Goal: Task Accomplishment & Management: Manage account settings

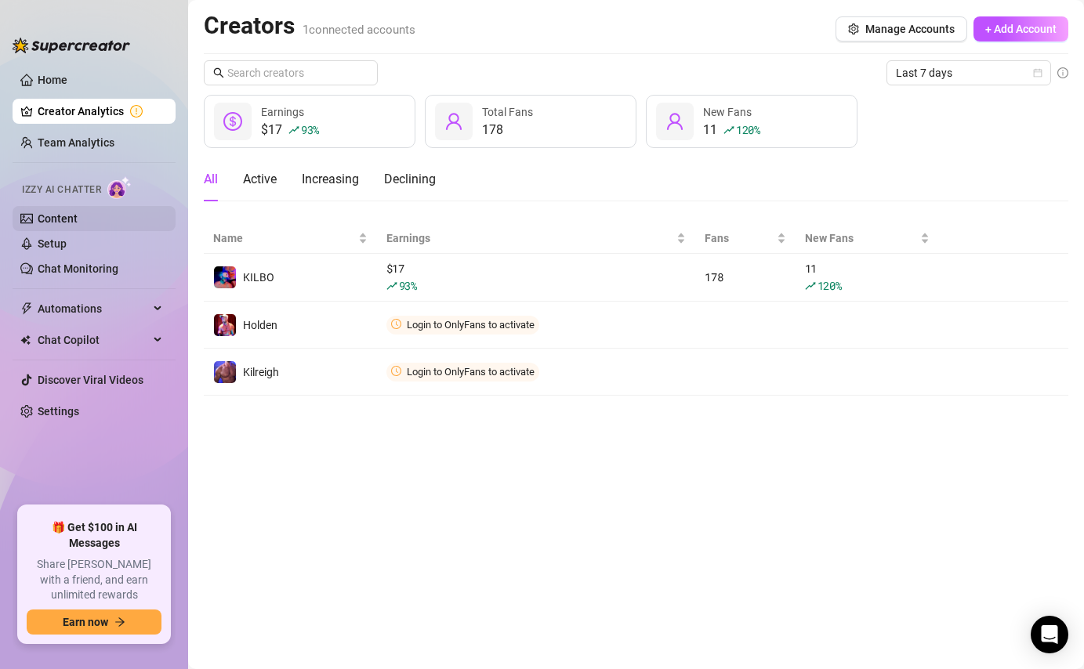
click at [78, 223] on link "Content" at bounding box center [58, 218] width 40 height 13
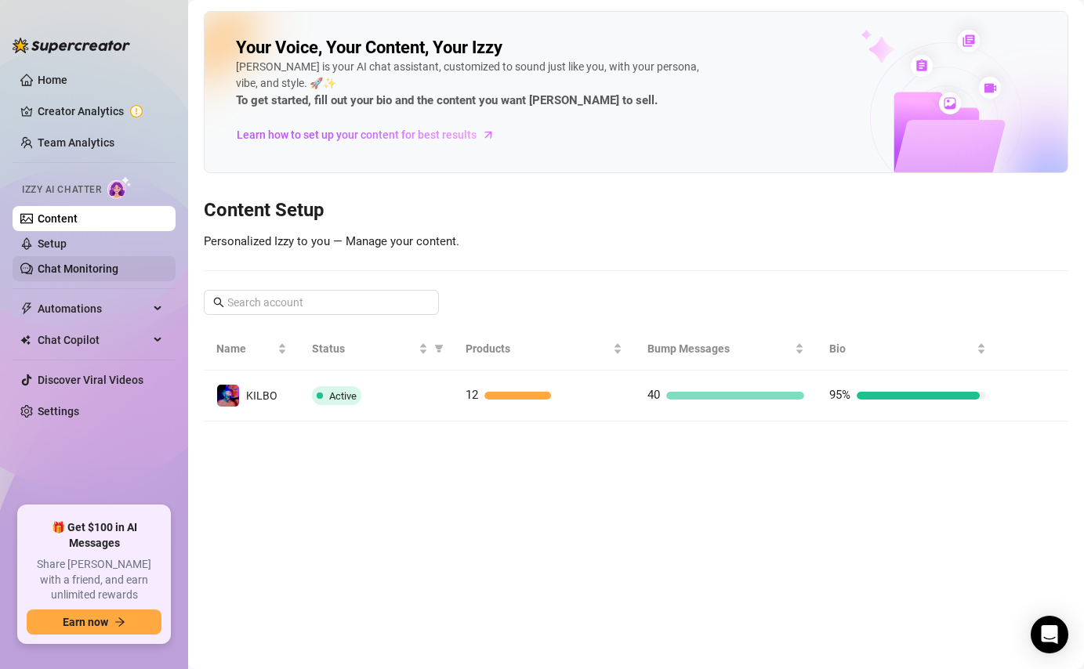
click at [86, 266] on link "Chat Monitoring" at bounding box center [78, 269] width 81 height 13
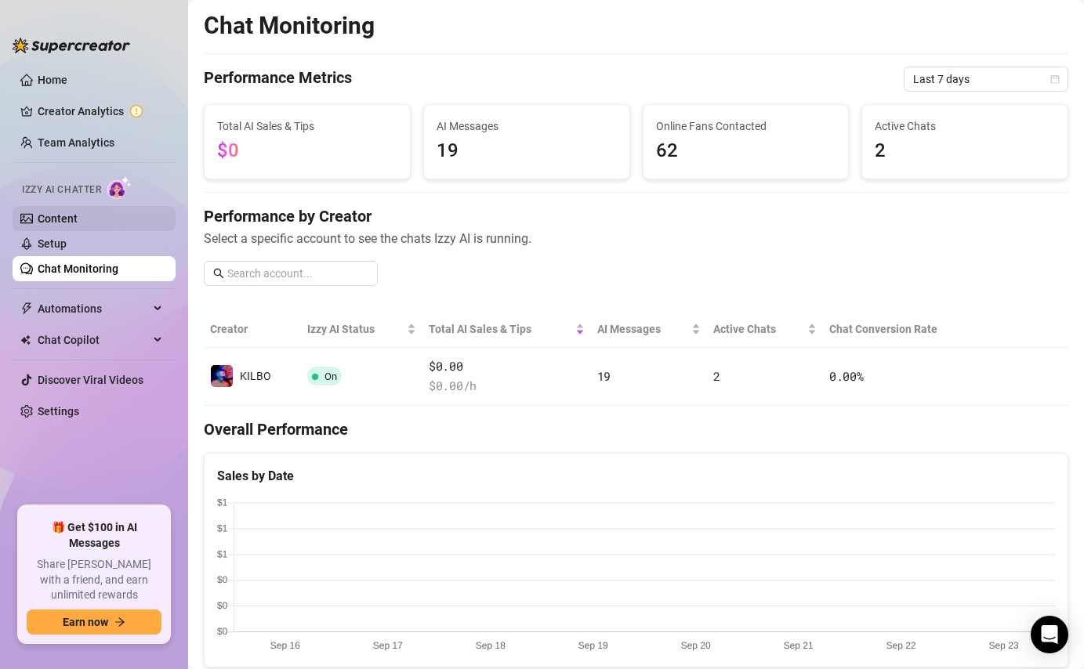
click at [78, 218] on link "Content" at bounding box center [58, 218] width 40 height 13
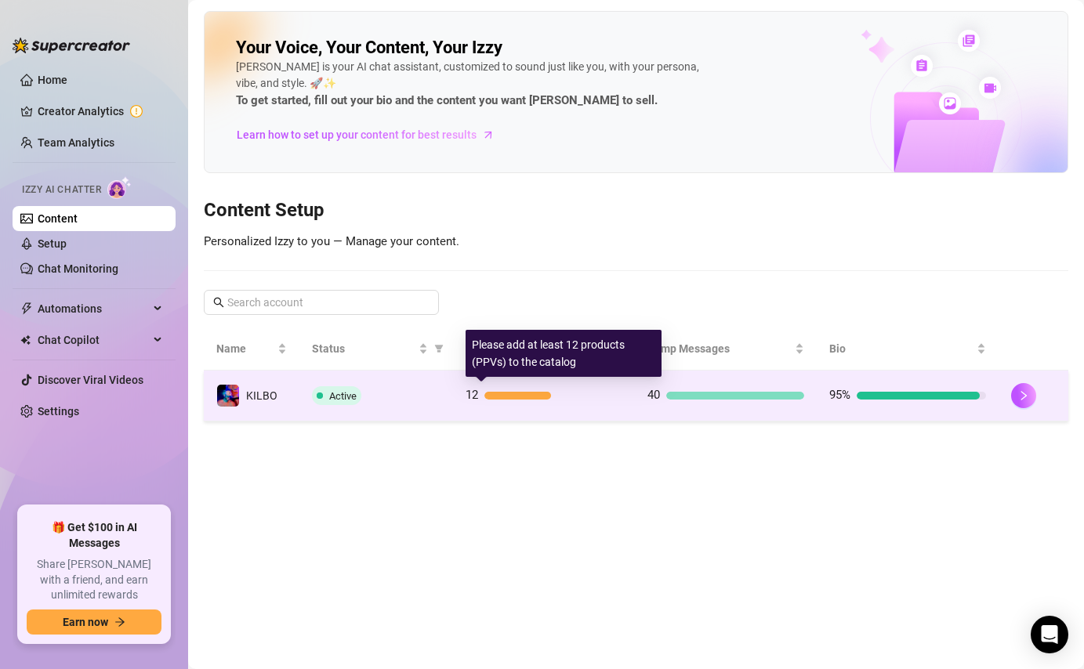
click at [492, 399] on div at bounding box center [517, 396] width 66 height 8
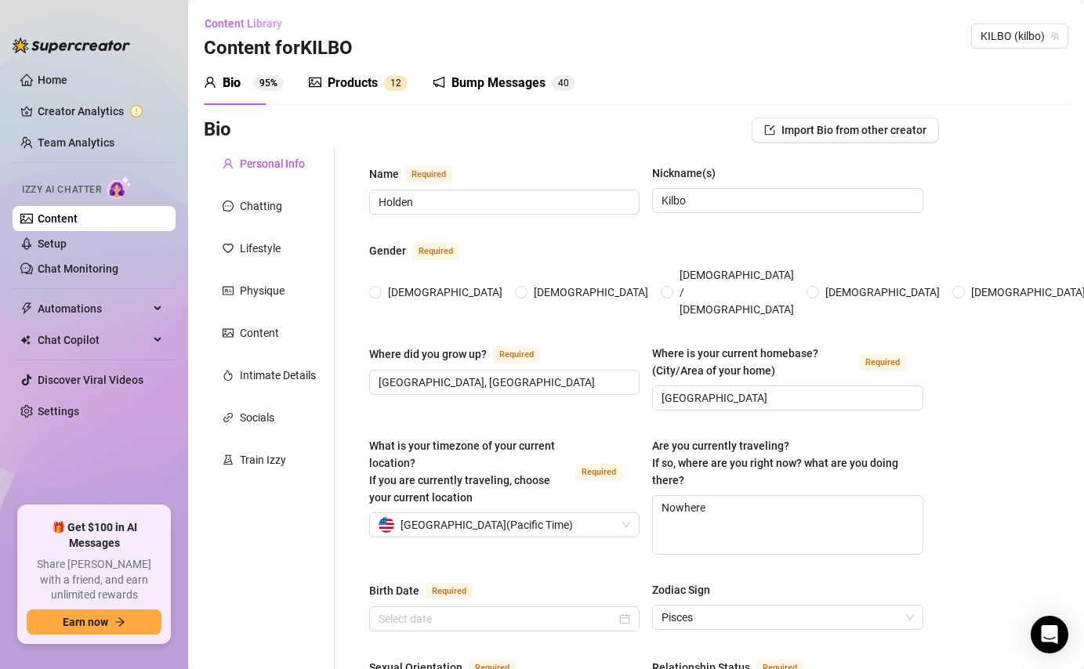
radio input "true"
type input "March 8th, 1990"
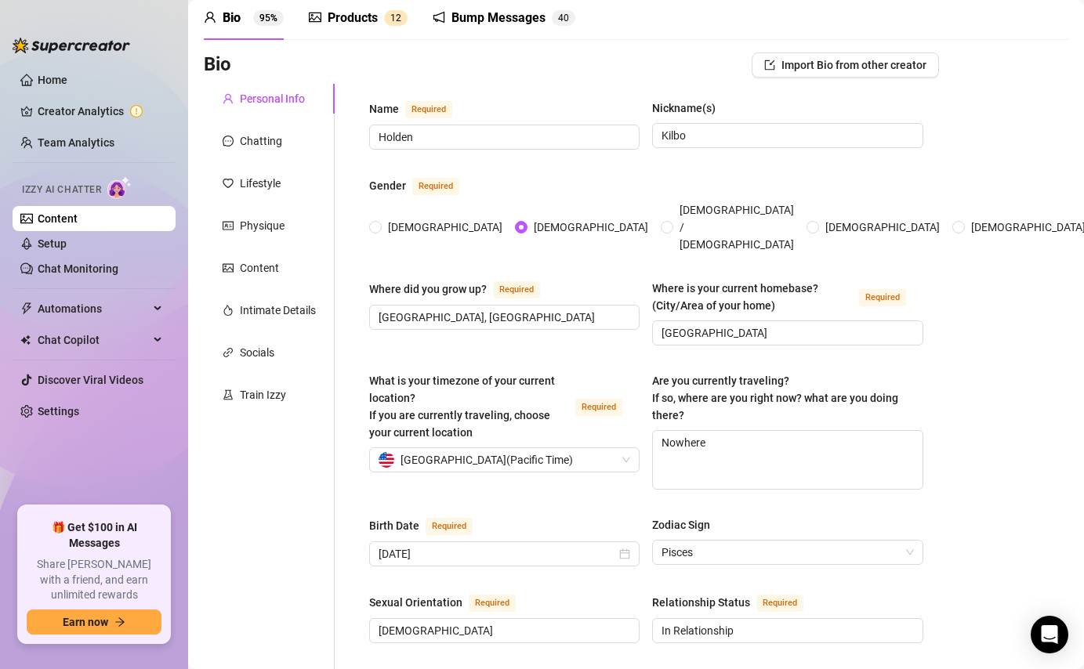
scroll to position [306, 0]
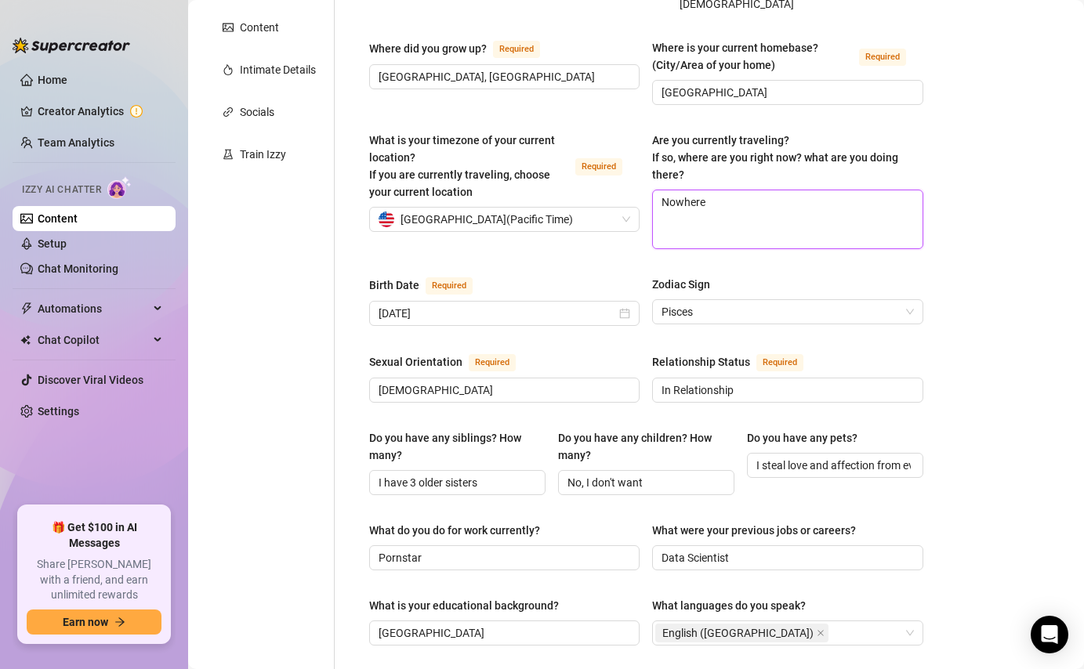
drag, startPoint x: 742, startPoint y: 185, endPoint x: 638, endPoint y: 187, distance: 104.3
click at [638, 187] on div "What is your timezone of your current location? If you are currently traveling,…" at bounding box center [646, 198] width 554 height 132
type textarea "N"
type textarea "Ne"
type textarea "New"
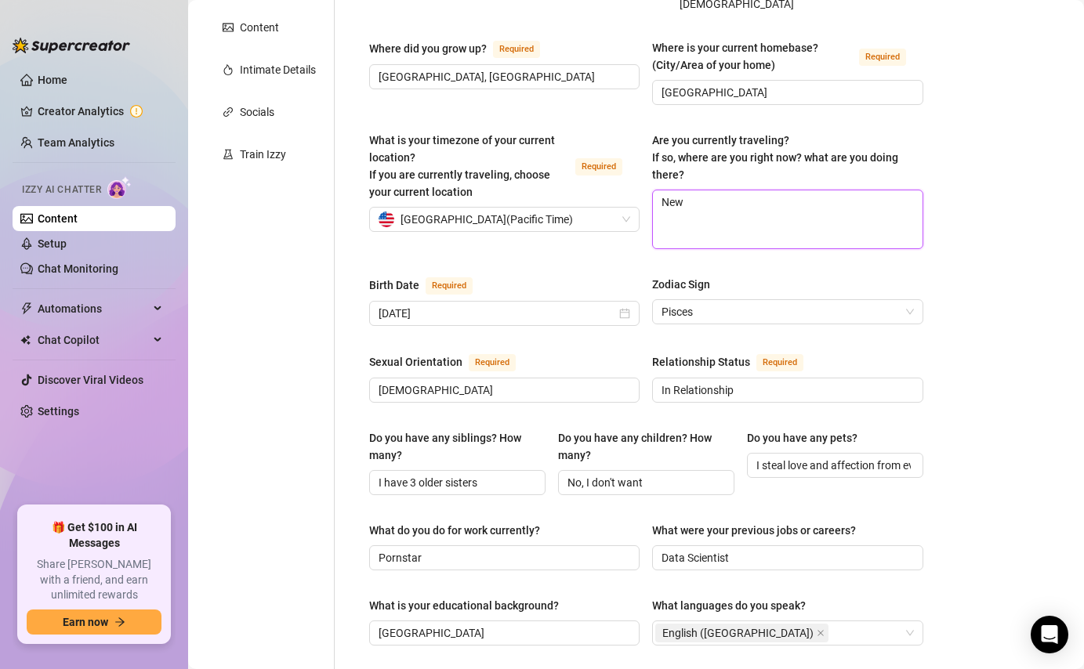
type textarea "New"
type textarea "New O"
type textarea "New Or"
type textarea "New Orl"
type textarea "New Orle"
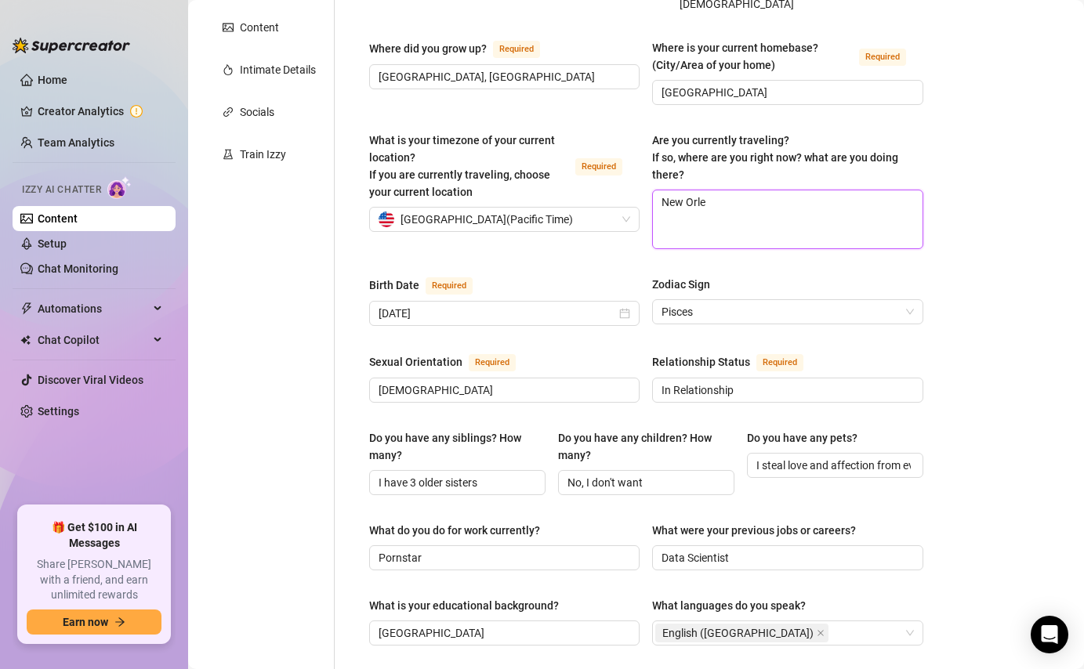
type textarea "New Orlea"
type textarea "New Orlean"
type textarea "New Orleans"
type textarea "New Orleans n"
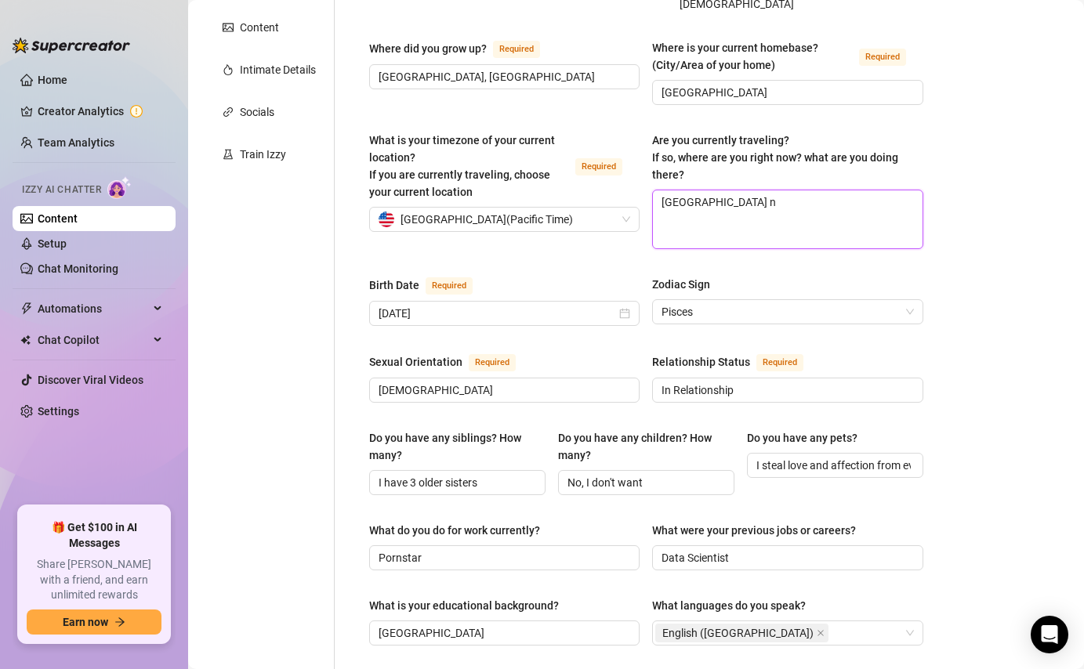
type textarea "New Orleans ne"
type textarea "New Orleans nexr"
type textarea "New Orleans nexrt"
type textarea "New Orleans nexrt w"
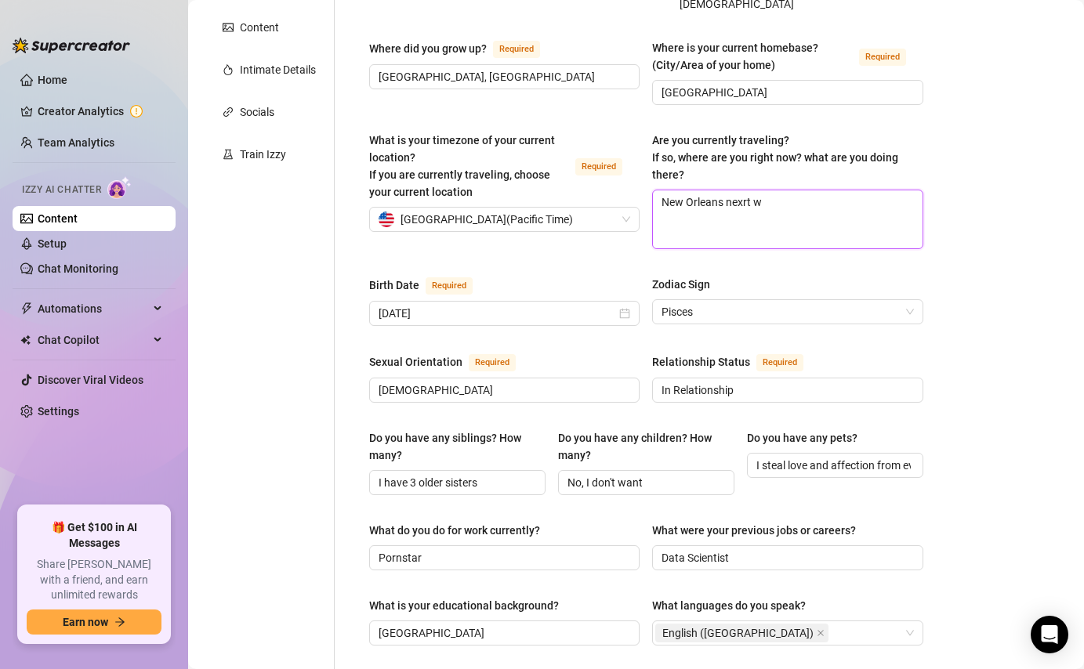
type textarea "New Orleans nexrt we"
type textarea "New Orleans nexrt wee"
type textarea "New Orleans nexrt we"
type textarea "New Orleans nexrt w"
type textarea "New Orleans nexrt"
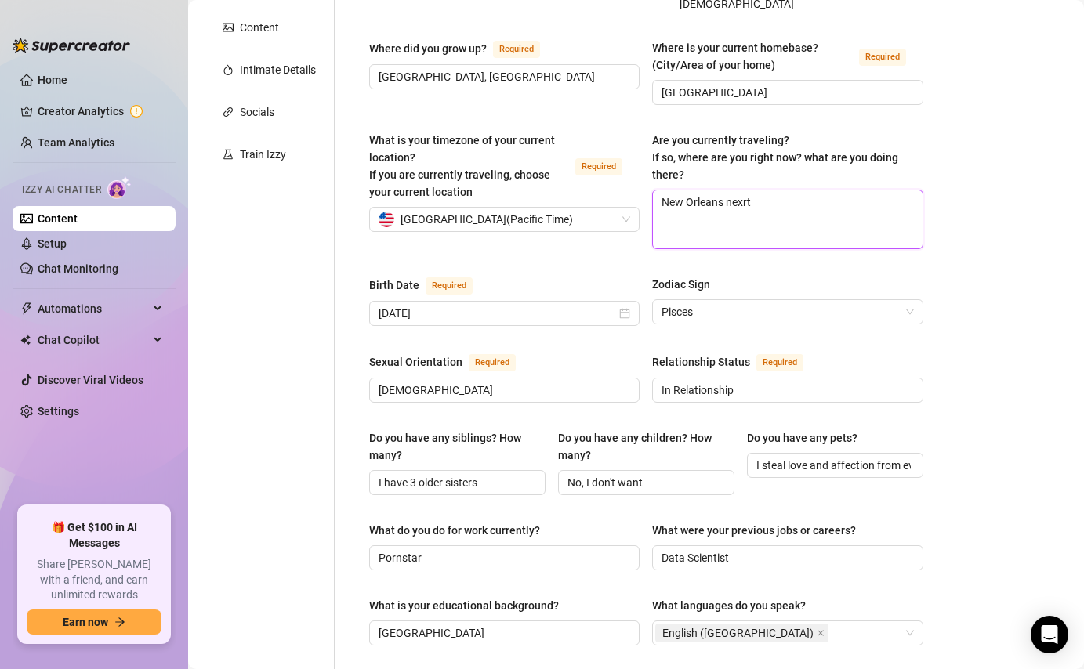
type textarea "New Orleans nexrt"
type textarea "New Orleans nexr"
type textarea "New Orleans nex"
type textarea "New Orleans next"
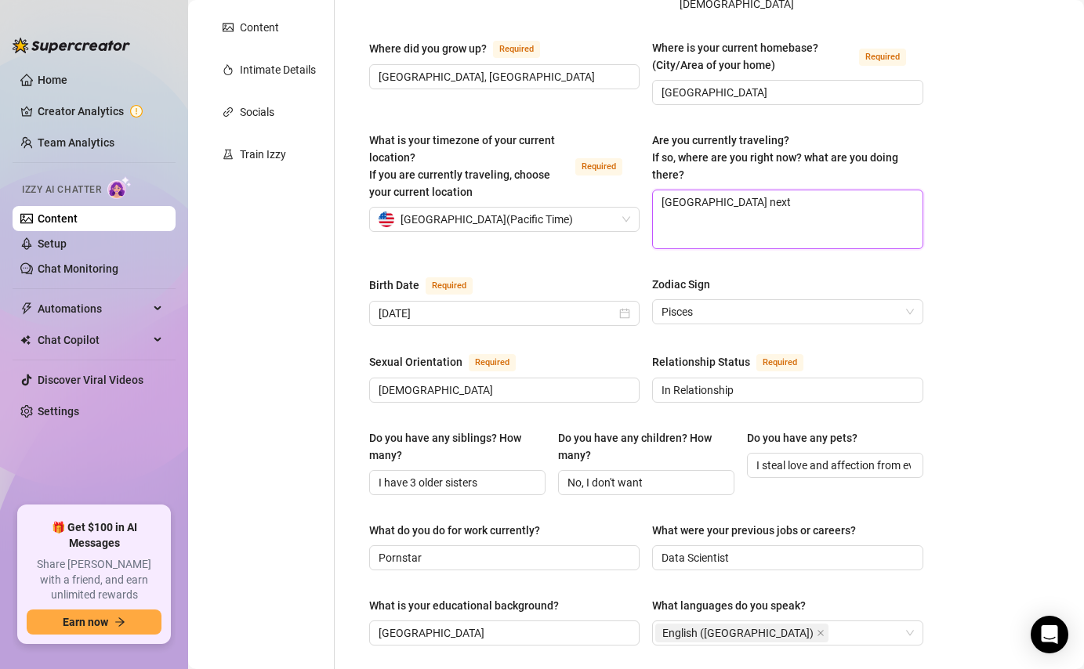
type textarea "New Orleans next w"
type textarea "New Orleans next we"
type textarea "New Orleans next wee"
type textarea "New Orleans next week"
type textarea "New Orleans next week,"
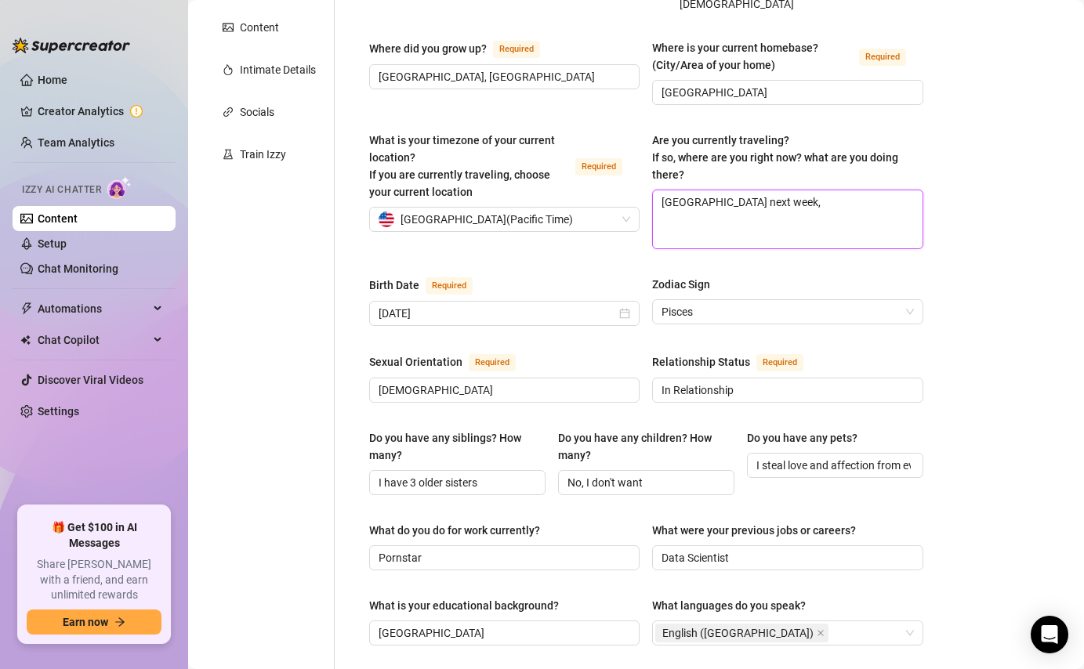
type textarea "New Orleans next week,"
type textarea "New Orleans next week, H"
type textarea "New Orleans next week, Ha"
type textarea "New Orleans next week, Haw"
type textarea "New Orleans next week, Hawa"
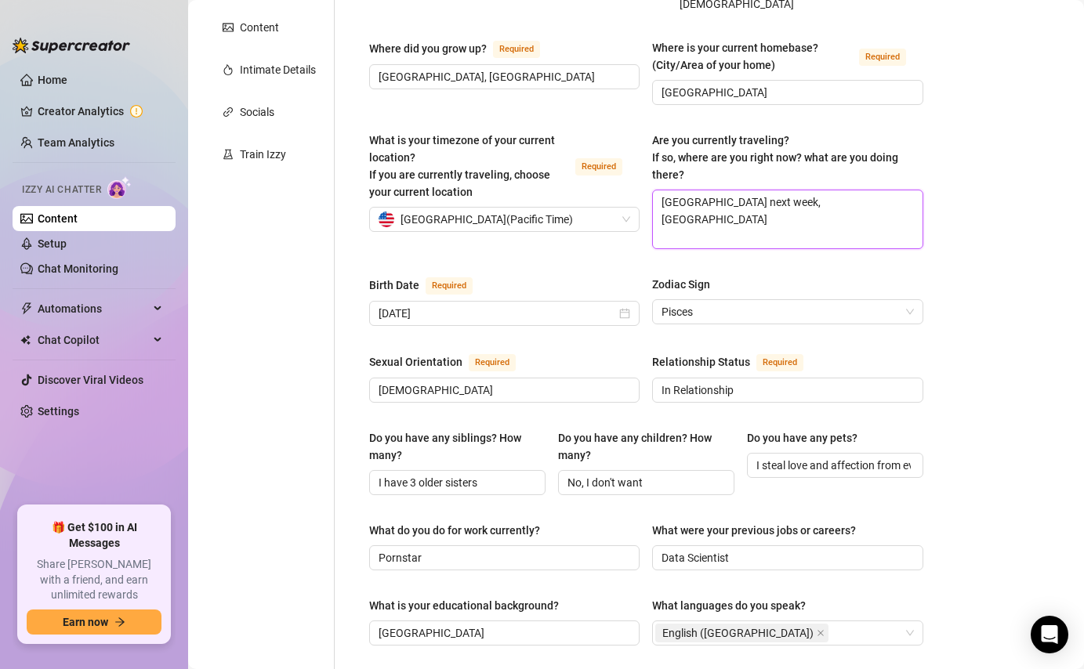
type textarea "New Orleans next week, Hawai"
type textarea "New Orleans next week, Hawaii"
type textarea "New Orleans next week, Hawaii e"
type textarea "New Orleans next week, Hawaii en"
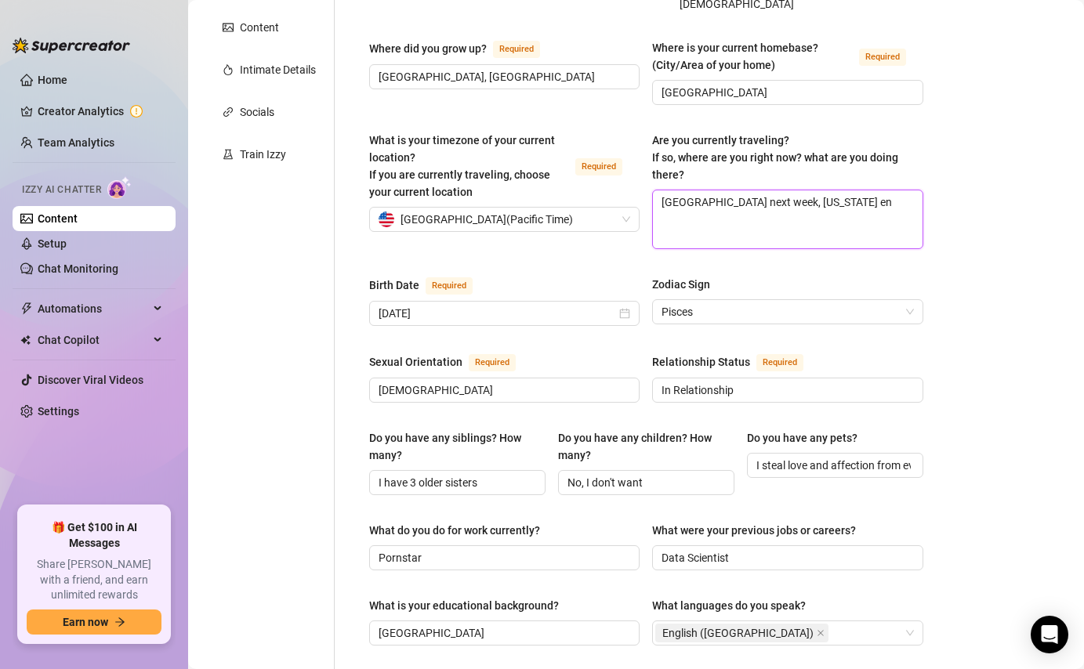
type textarea "New Orleans next week, Hawaii end"
type textarea "New Orleans next week, Hawaii end of"
type textarea "New Orleans next week, Hawaii end of O"
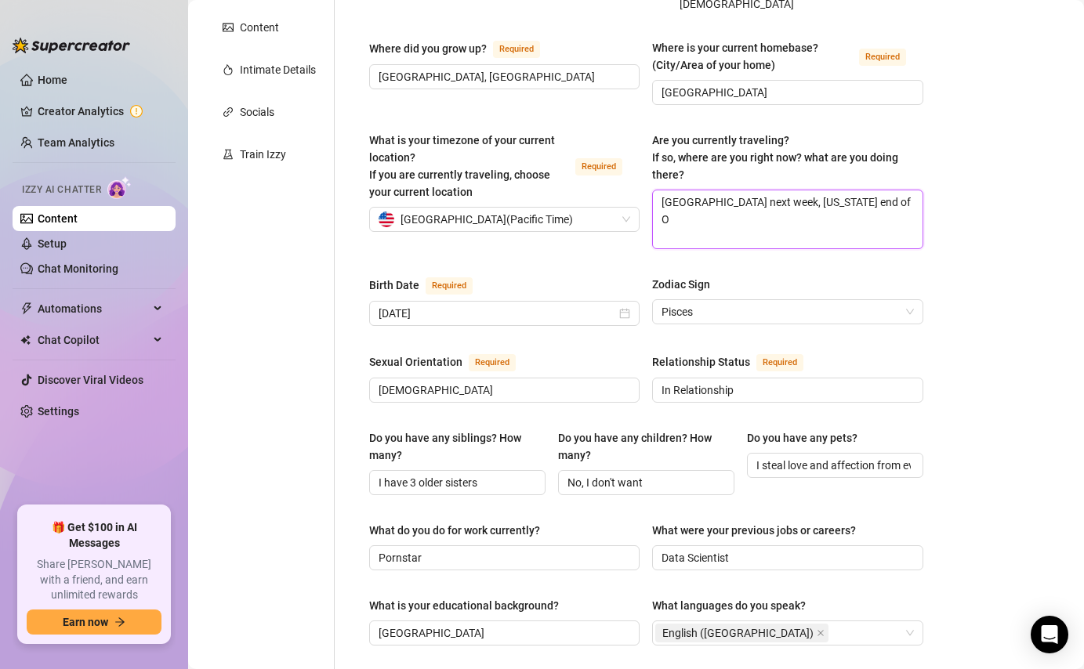
type textarea "New Orleans next week, Hawaii end of Oc"
type textarea "New Orleans next week, Hawaii end of Oct"
type textarea "New Orleans next week, Hawaii end of Octo"
type textarea "New Orleans next week, Hawaii end of Octob"
type textarea "New Orleans next week, Hawaii end of Octobe"
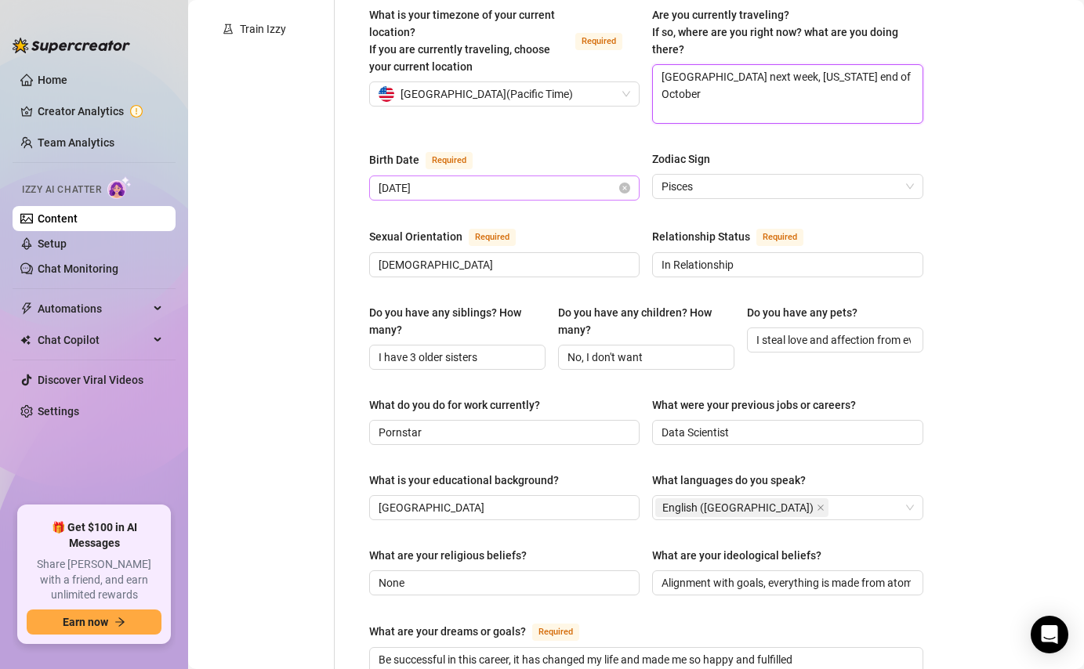
scroll to position [437, 0]
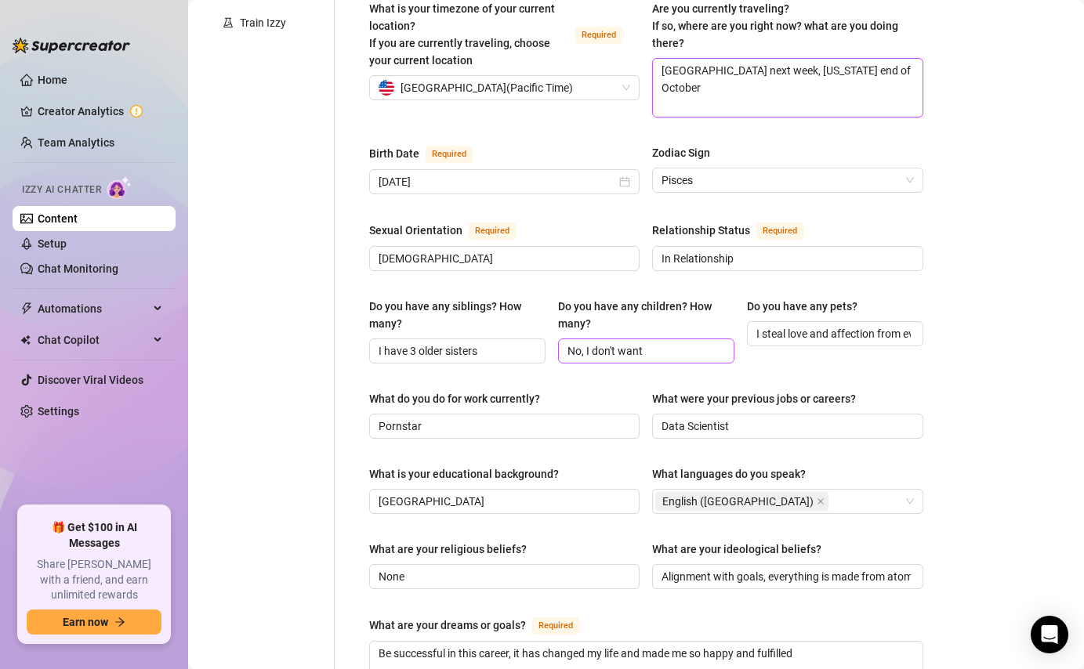
type textarea "New Orleans next week, Hawaii end of October"
click at [676, 343] on input "No, I don't want" at bounding box center [644, 351] width 154 height 17
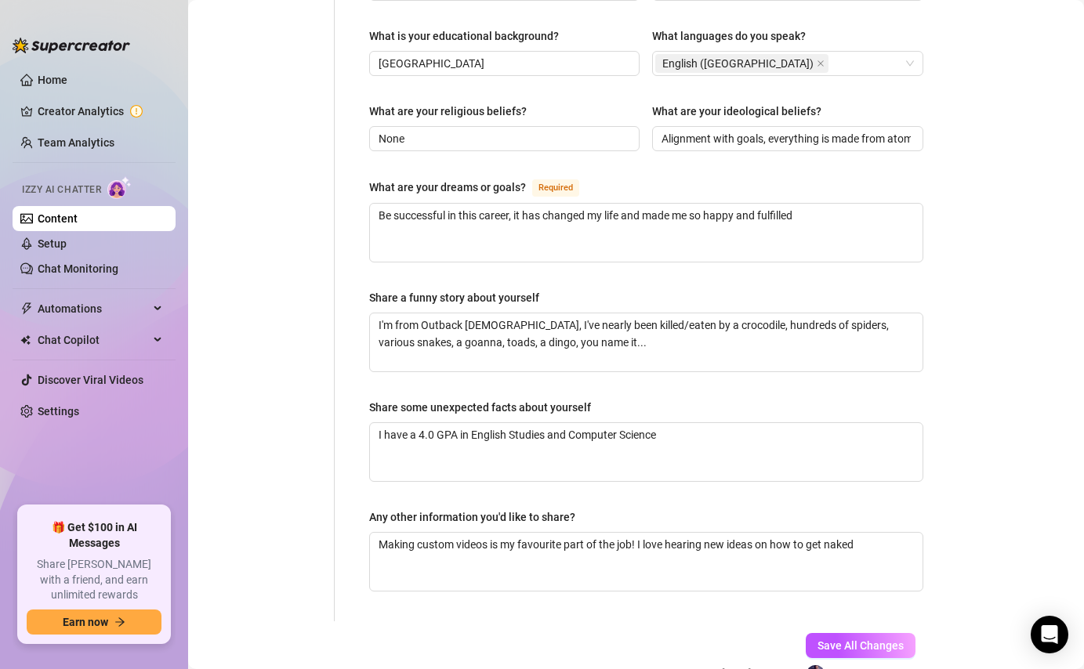
scroll to position [944, 0]
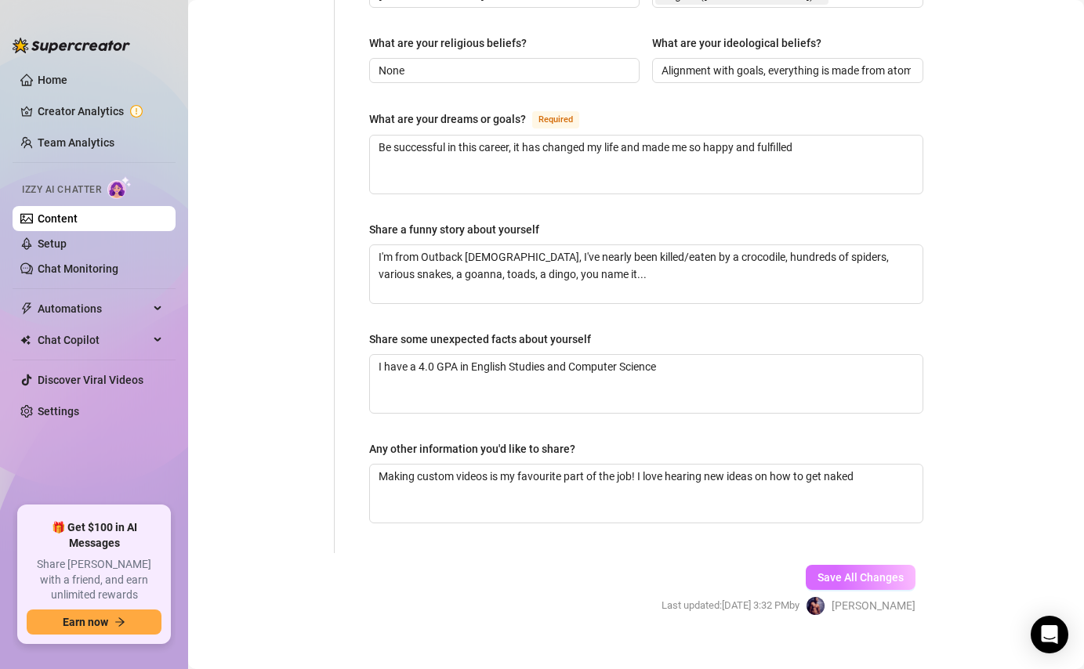
click at [868, 571] on span "Save All Changes" at bounding box center [861, 577] width 86 height 13
click at [113, 273] on link "Chat Monitoring" at bounding box center [78, 269] width 81 height 13
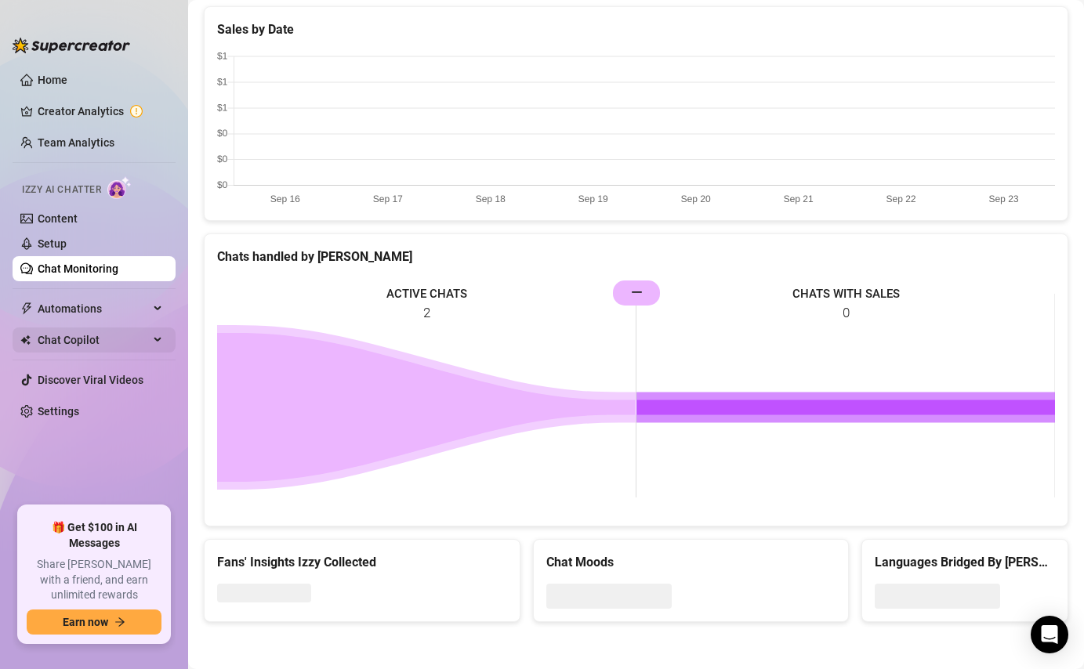
click at [103, 343] on span "Chat Copilot" at bounding box center [93, 340] width 111 height 25
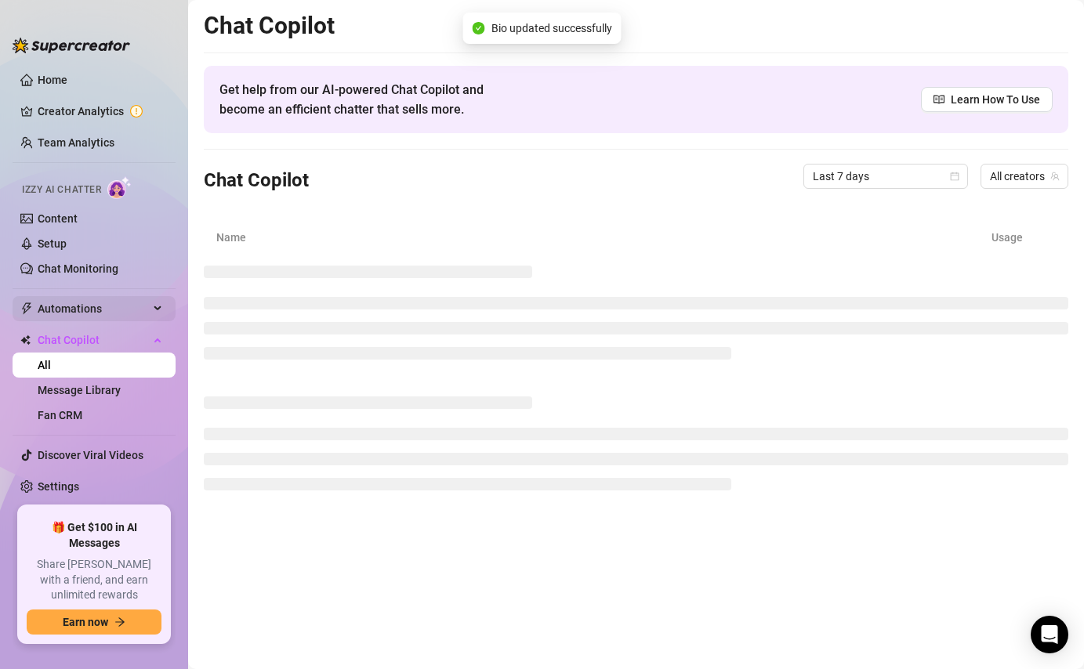
click at [92, 300] on span "Automations" at bounding box center [93, 308] width 111 height 25
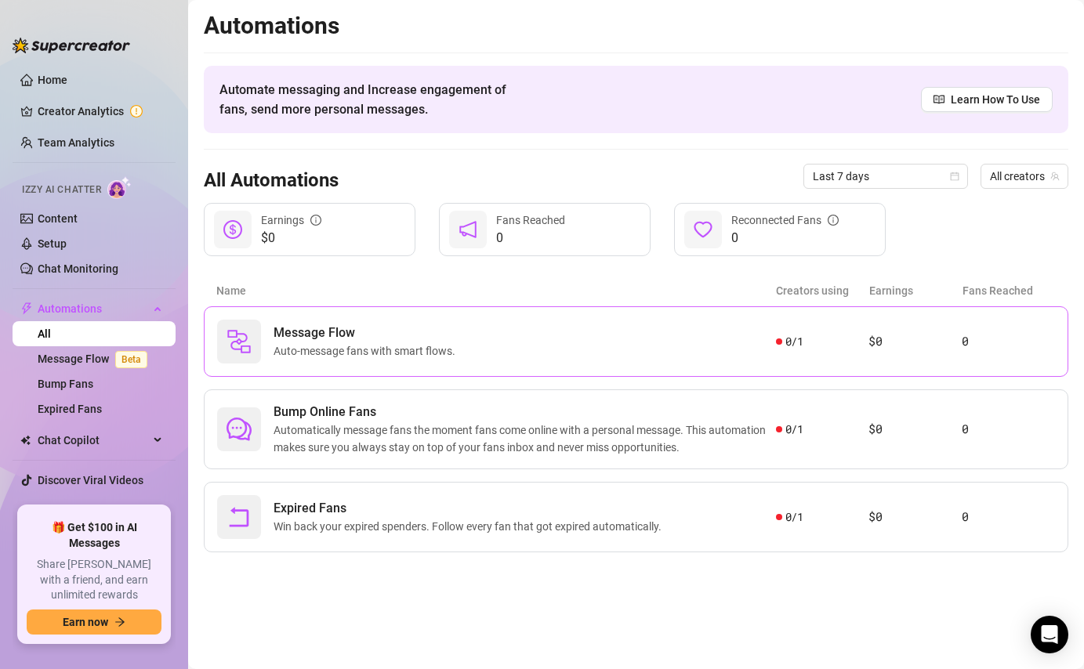
click at [427, 350] on span "Auto-message fans with smart flows." at bounding box center [368, 351] width 188 height 17
click at [109, 353] on link "Message Flow Beta" at bounding box center [96, 359] width 116 height 13
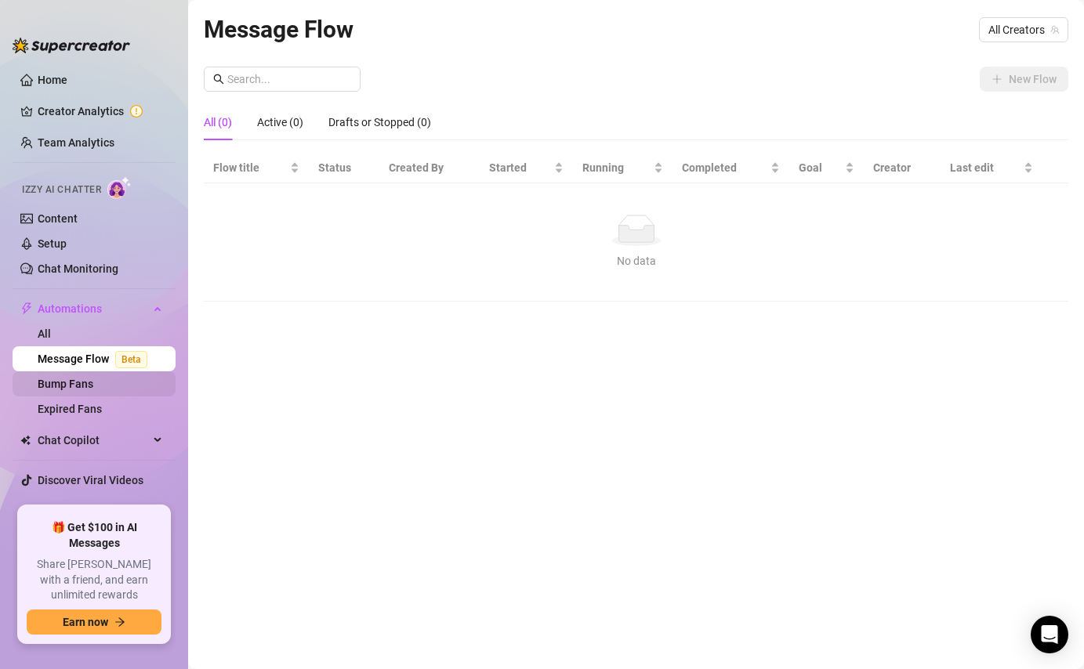
click at [69, 384] on link "Bump Fans" at bounding box center [66, 384] width 56 height 13
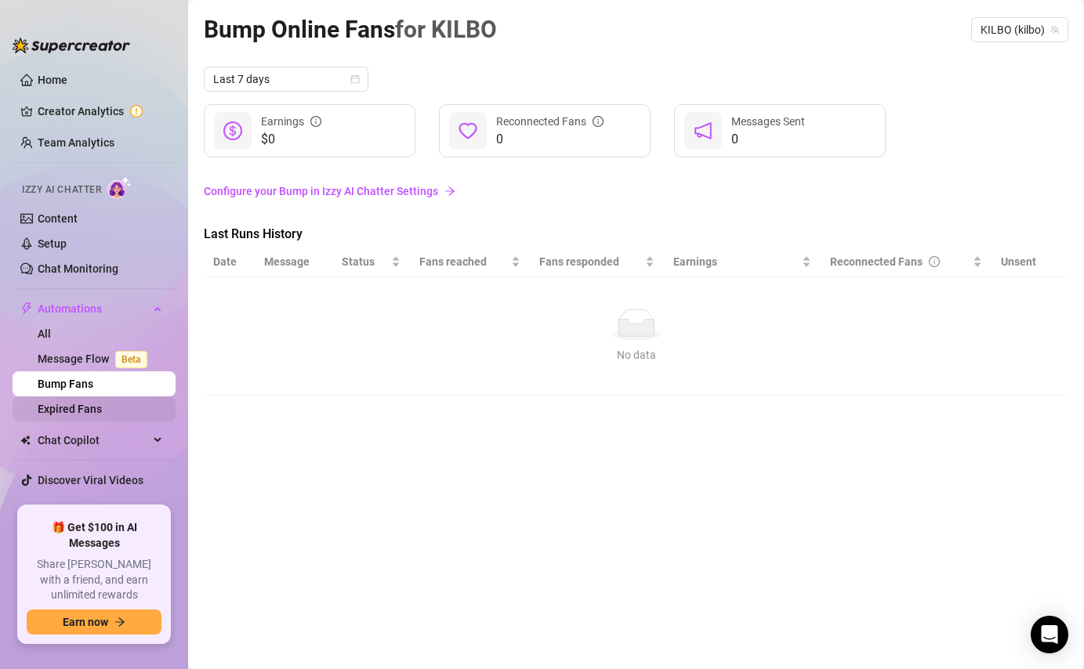
click at [77, 410] on link "Expired Fans" at bounding box center [70, 409] width 64 height 13
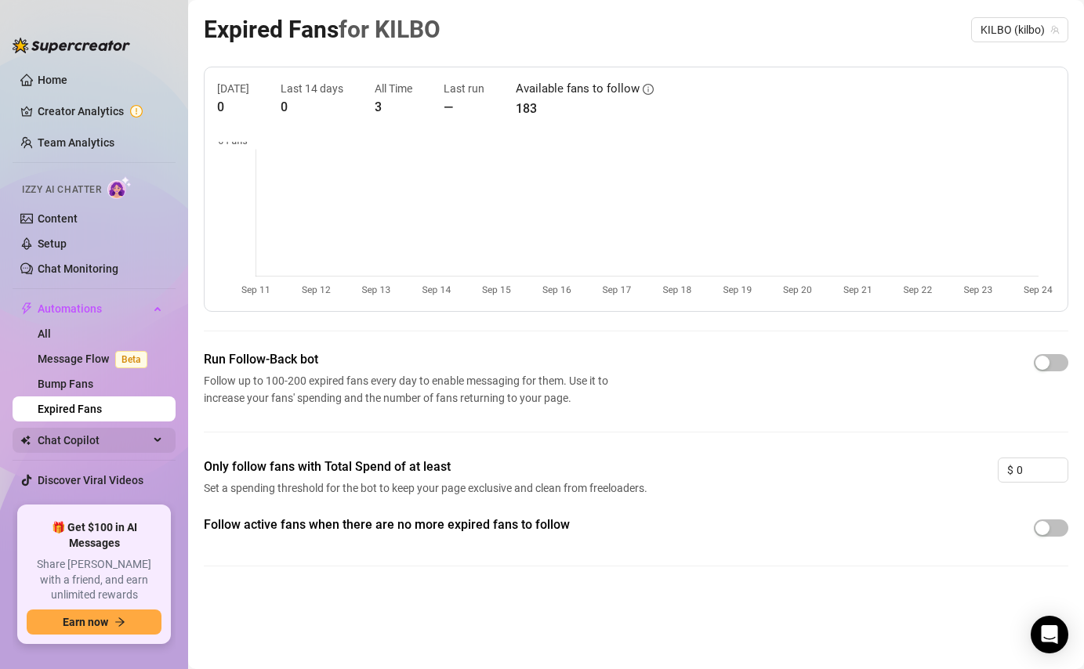
click at [101, 440] on span "Chat Copilot" at bounding box center [93, 440] width 111 height 25
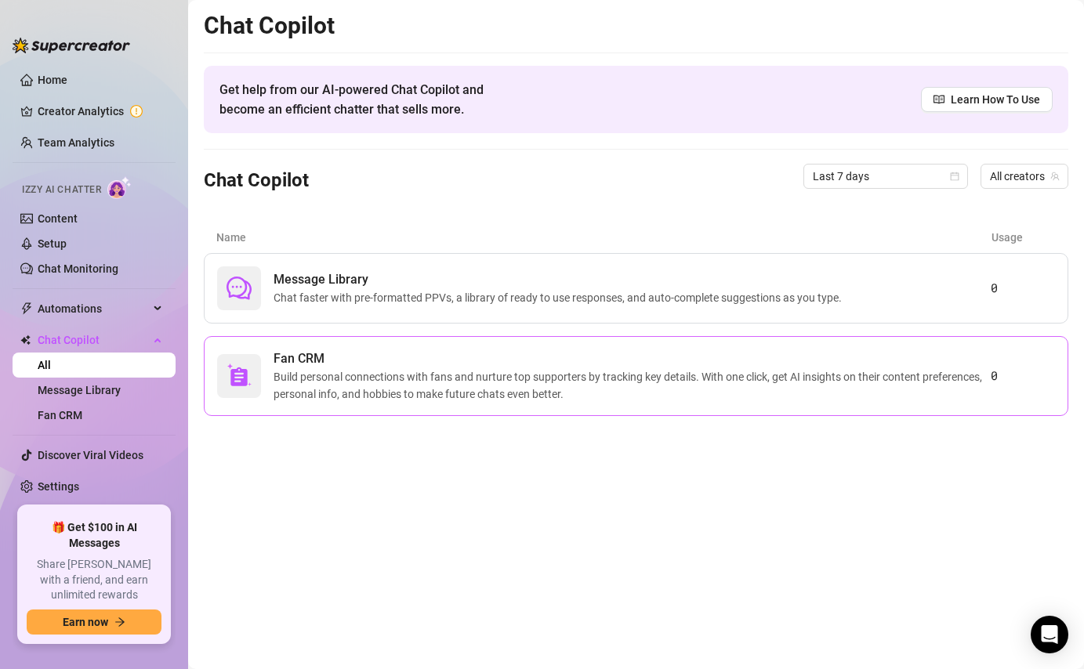
click at [404, 395] on span "Build personal connections with fans and nurture top supporters by tracking key…" at bounding box center [632, 385] width 717 height 34
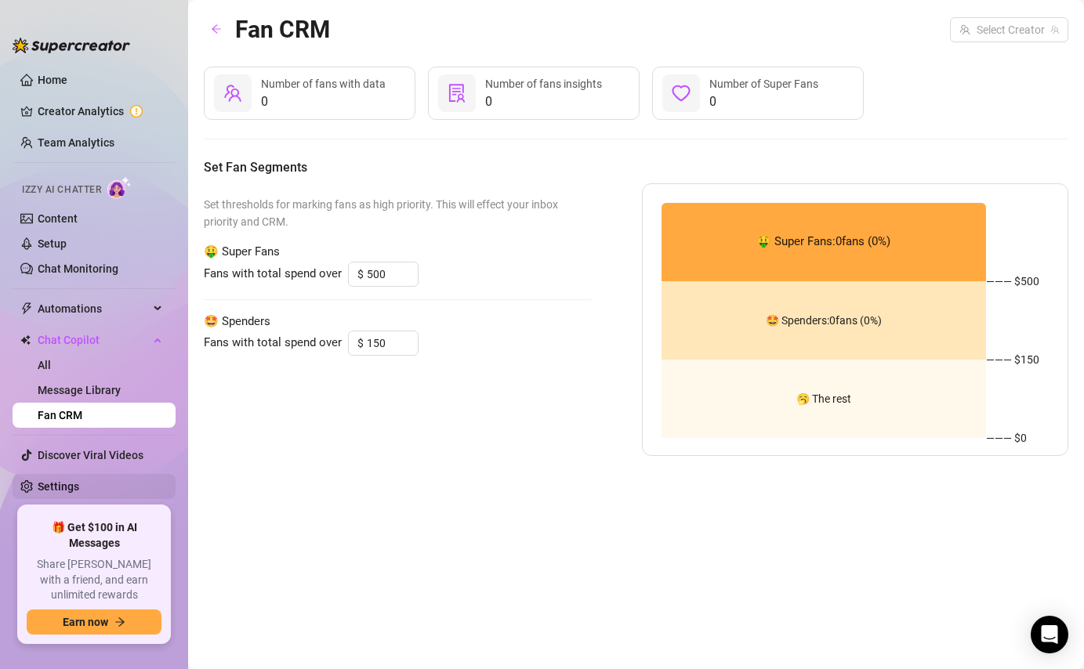
click at [74, 484] on link "Settings" at bounding box center [59, 486] width 42 height 13
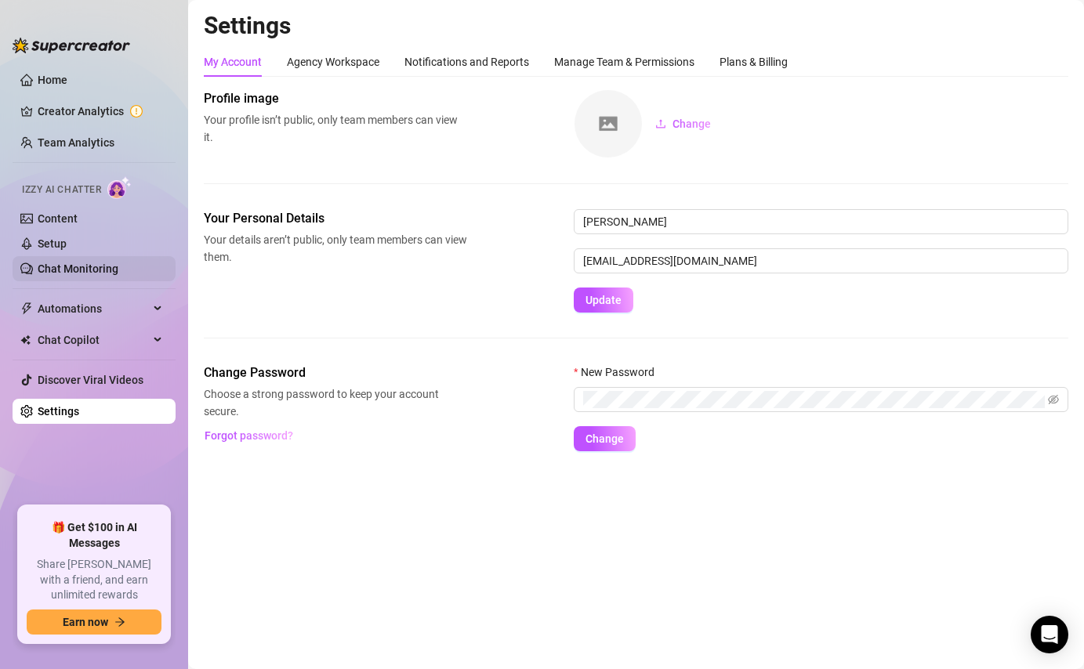
click at [109, 270] on link "Chat Monitoring" at bounding box center [78, 269] width 81 height 13
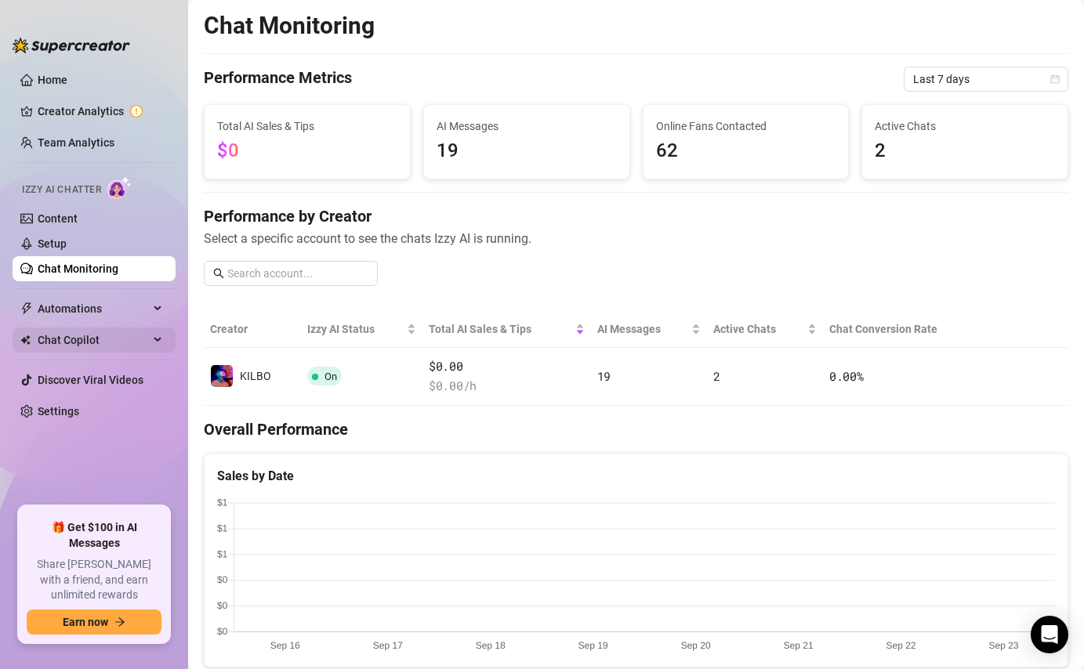
click at [102, 340] on span "Chat Copilot" at bounding box center [93, 340] width 111 height 25
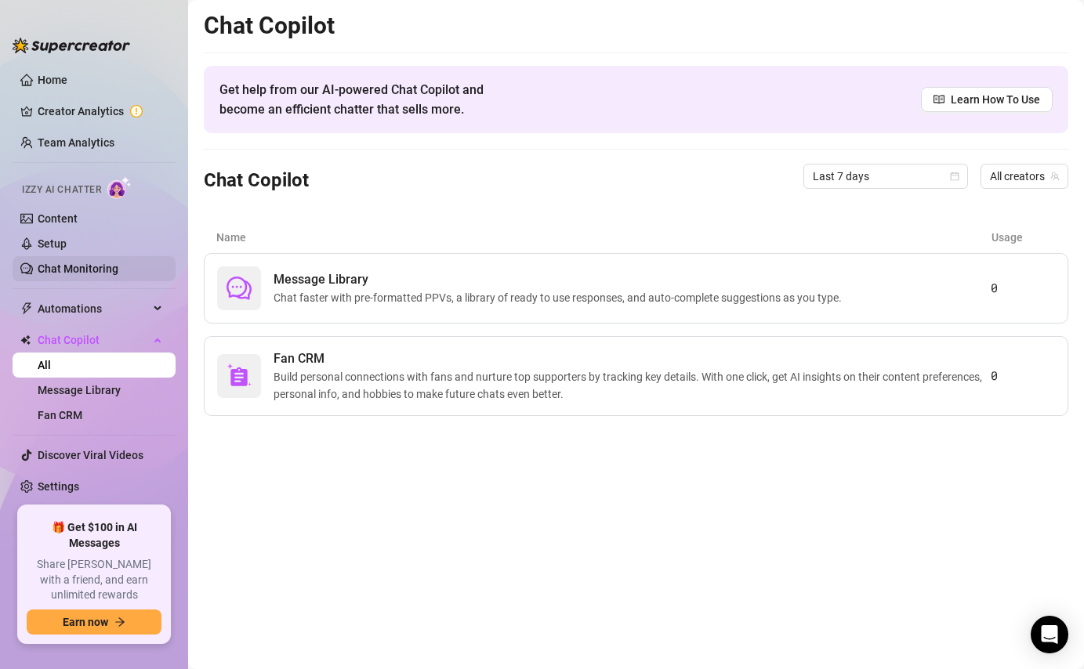
click at [118, 273] on link "Chat Monitoring" at bounding box center [78, 269] width 81 height 13
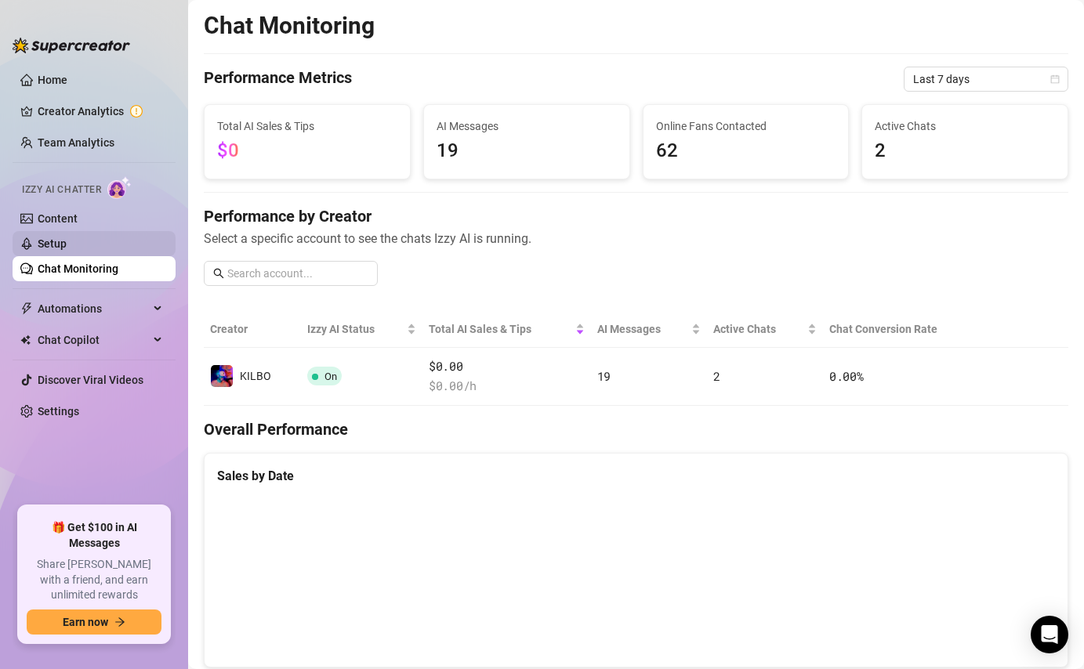
click at [67, 250] on link "Setup" at bounding box center [52, 243] width 29 height 13
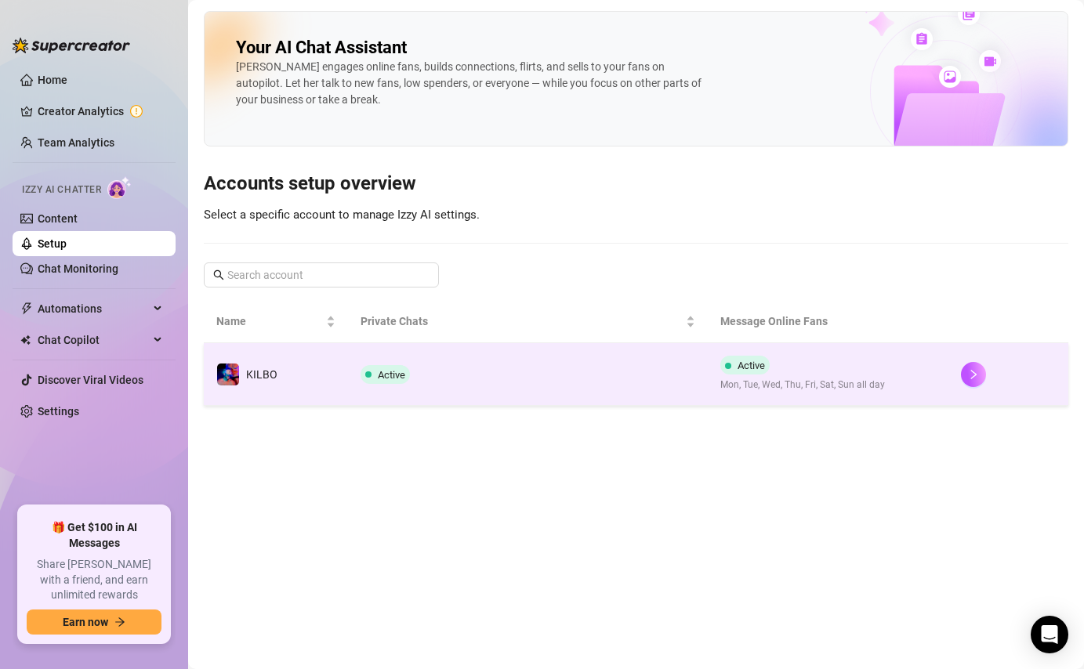
click at [535, 359] on td "Active" at bounding box center [528, 374] width 361 height 63
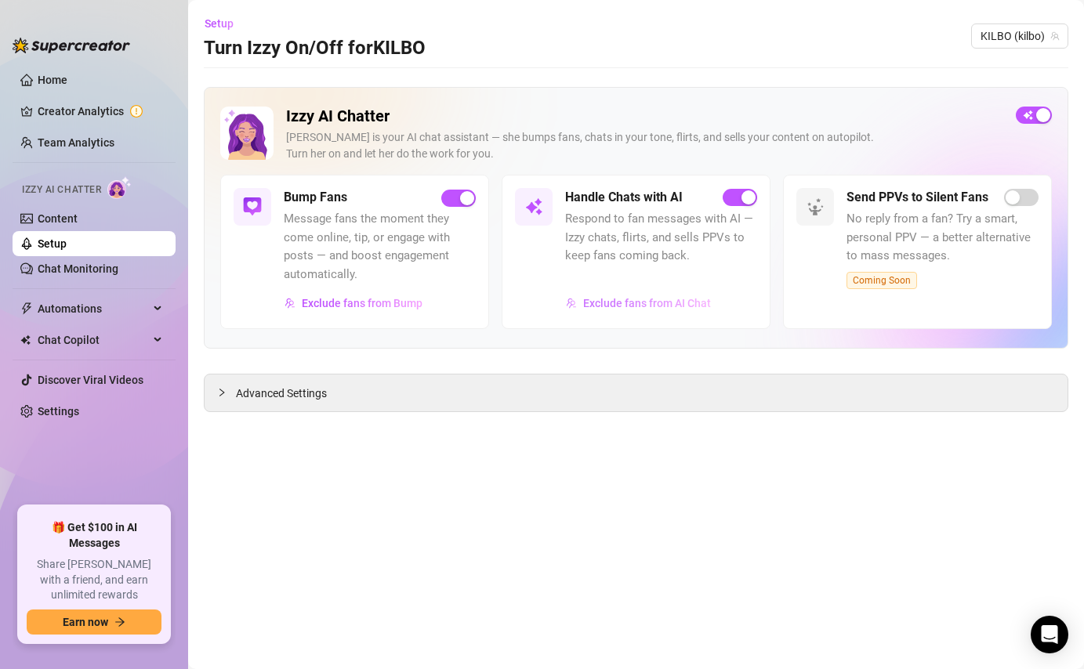
click at [609, 310] on button "Exclude fans from AI Chat" at bounding box center [638, 303] width 147 height 25
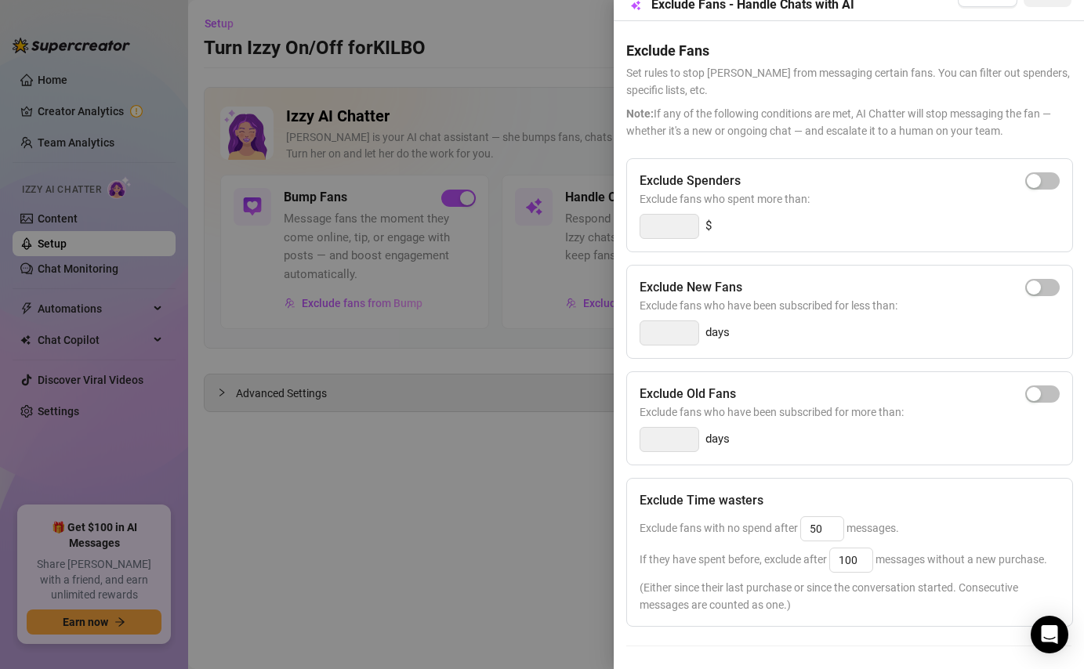
scroll to position [137, 0]
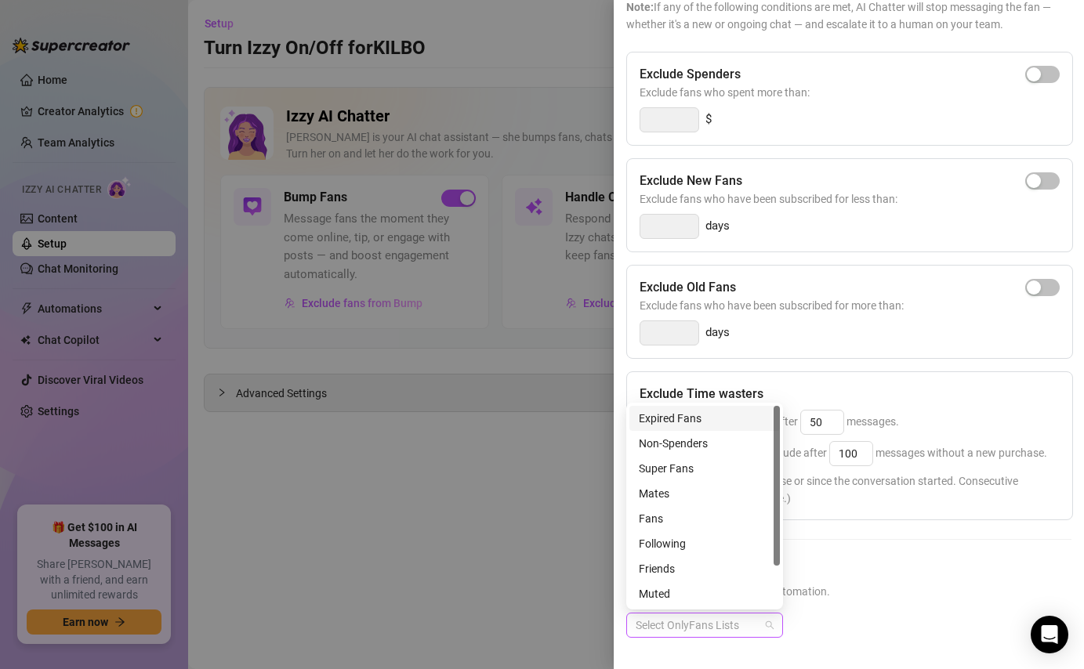
click at [731, 622] on div at bounding box center [696, 625] width 134 height 22
click at [706, 492] on div "Mates" at bounding box center [705, 493] width 132 height 17
click at [898, 557] on div "Exclude Spenders Exclude fans who spent more than: $ Exclude New Fans Exclude f…" at bounding box center [848, 357] width 445 height 611
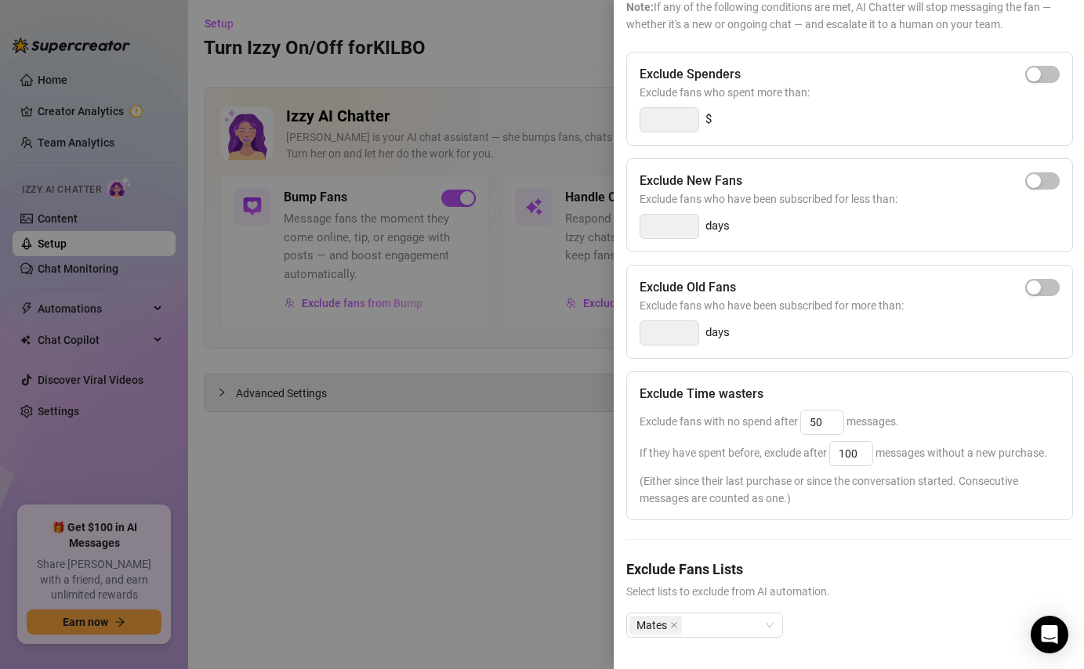
scroll to position [0, 0]
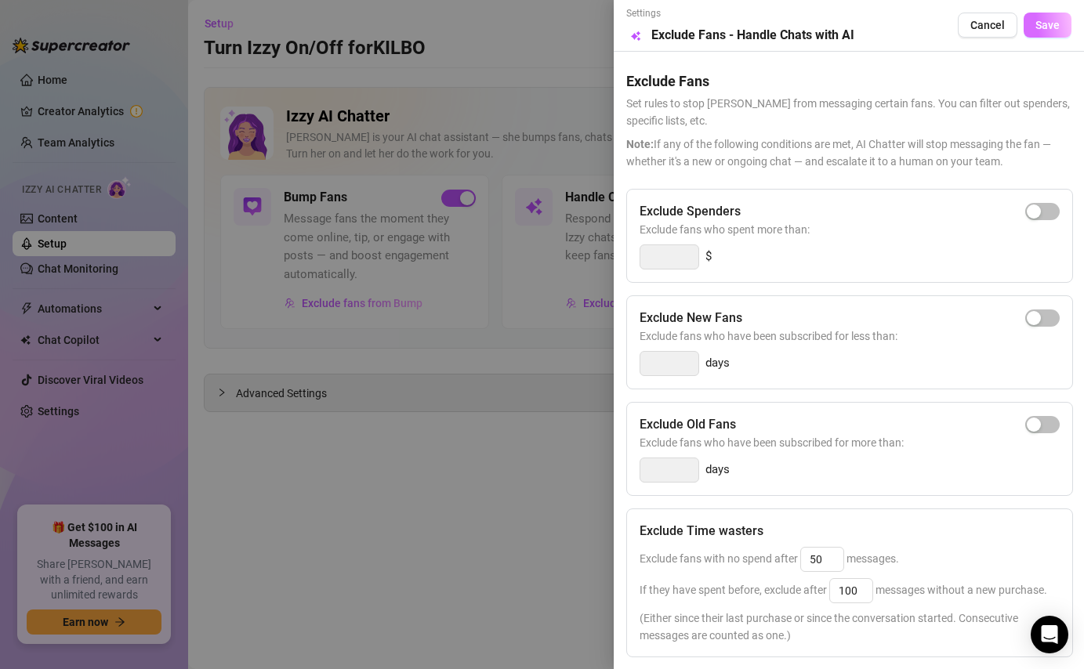
click at [1050, 31] on span "Save" at bounding box center [1047, 25] width 24 height 13
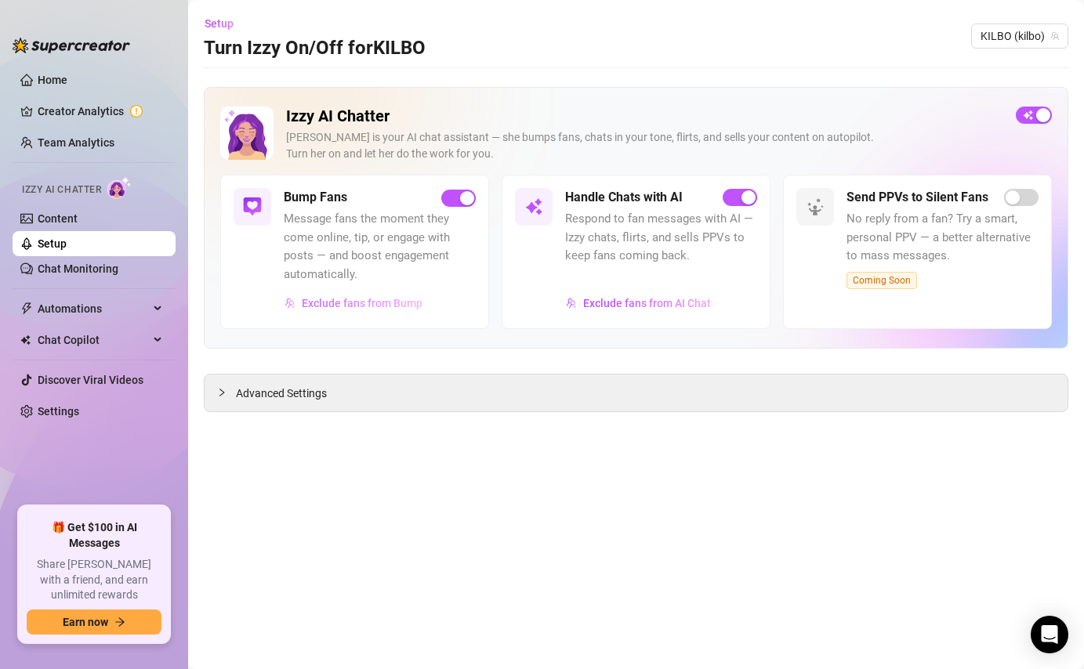
click at [368, 301] on span "Exclude fans from Bump" at bounding box center [362, 303] width 121 height 13
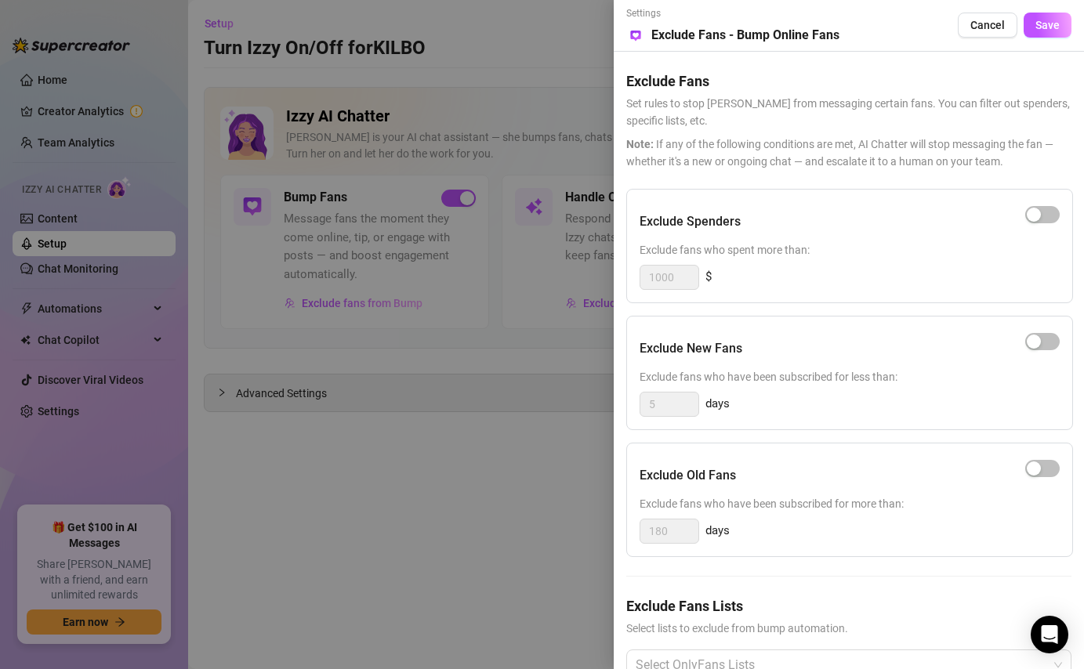
scroll to position [43, 0]
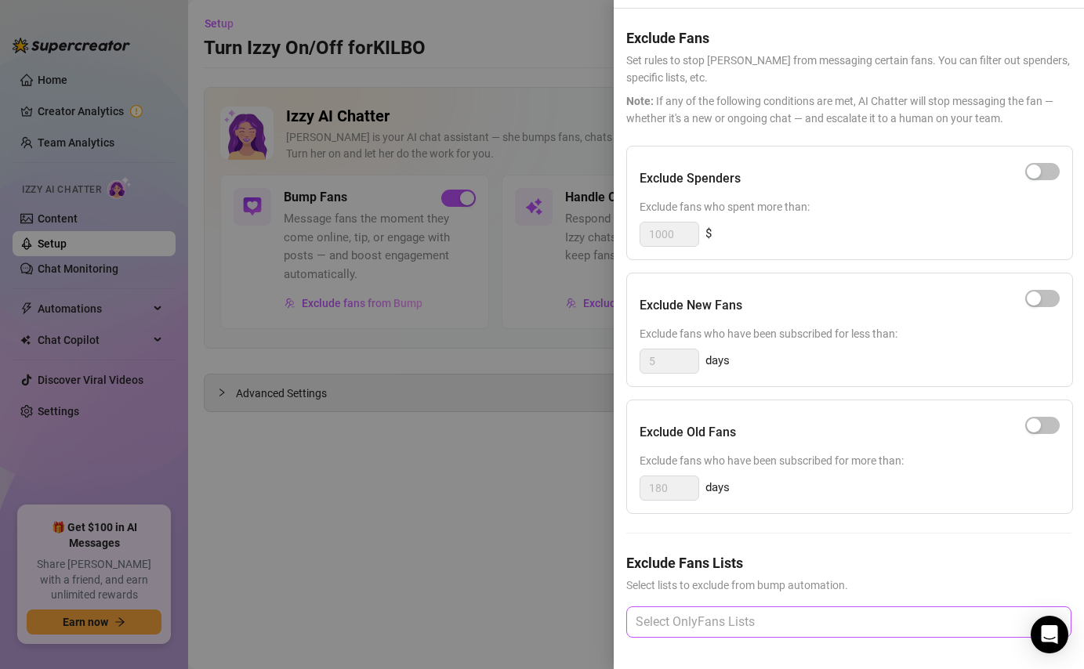
click at [774, 612] on div at bounding box center [840, 622] width 422 height 28
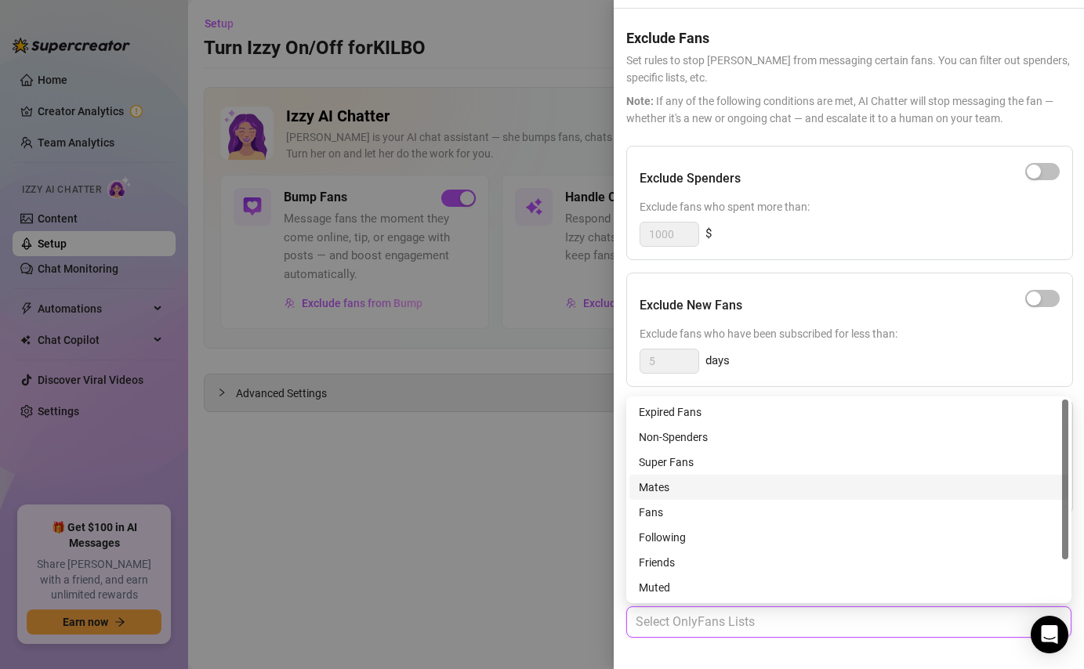
click at [700, 487] on div "Mates" at bounding box center [849, 487] width 420 height 17
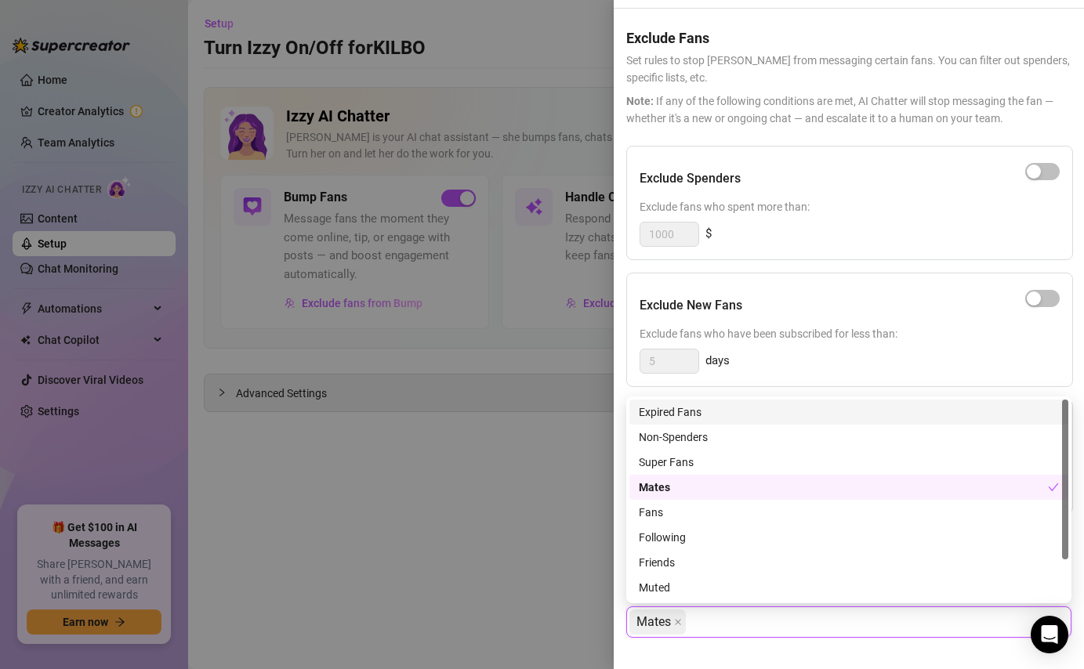
click at [907, 334] on span "Exclude fans who have been subscribed for less than:" at bounding box center [850, 333] width 420 height 17
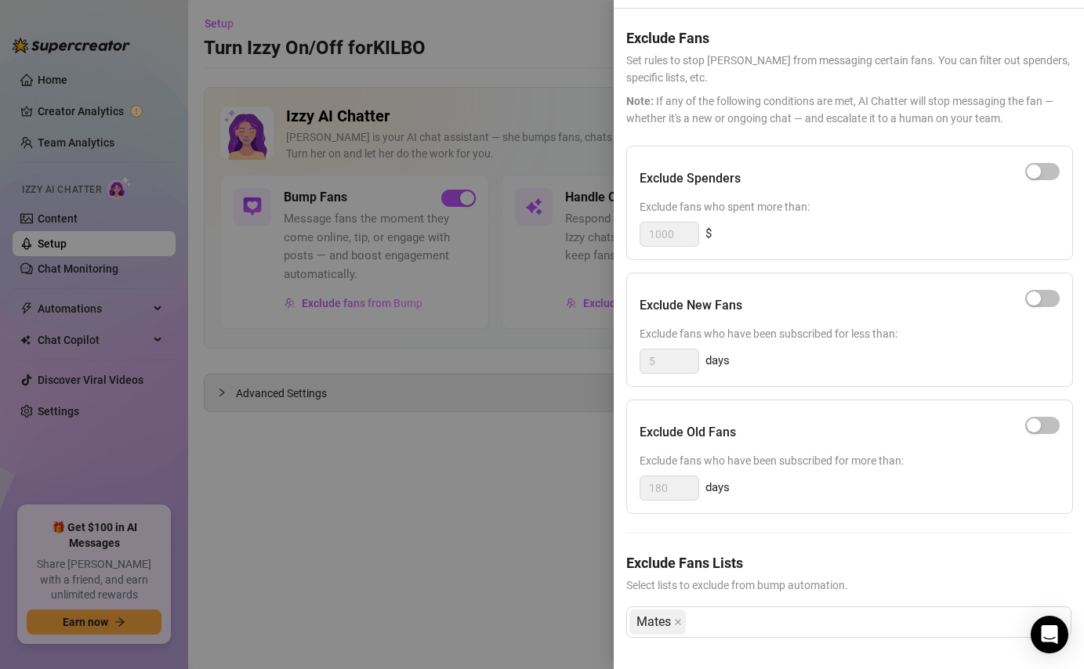
scroll to position [0, 0]
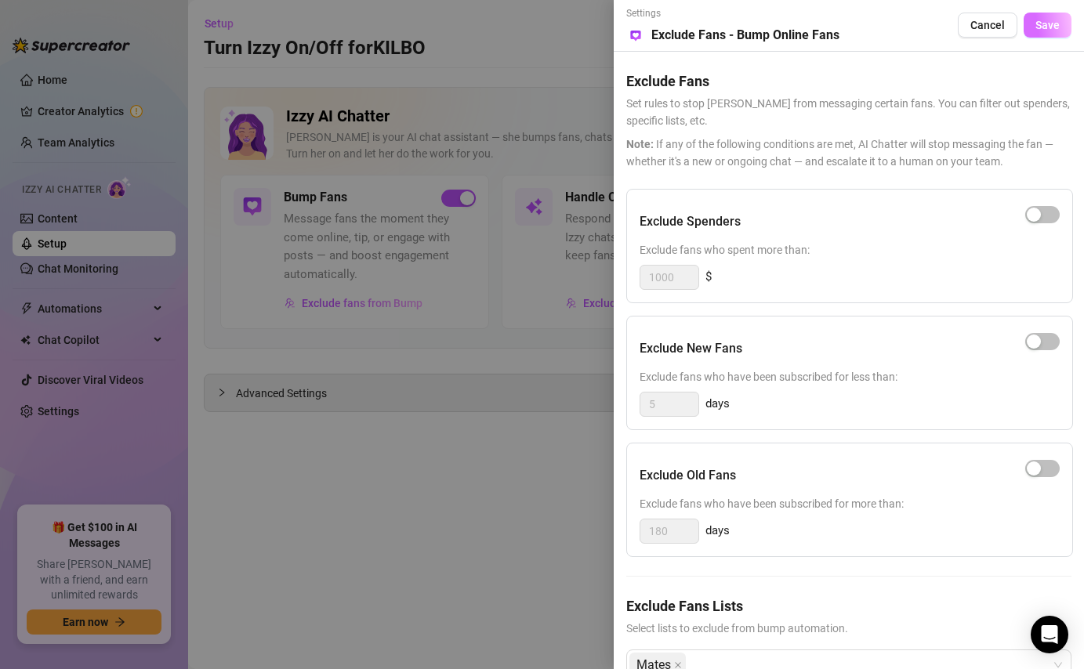
click at [1053, 28] on span "Save" at bounding box center [1047, 25] width 24 height 13
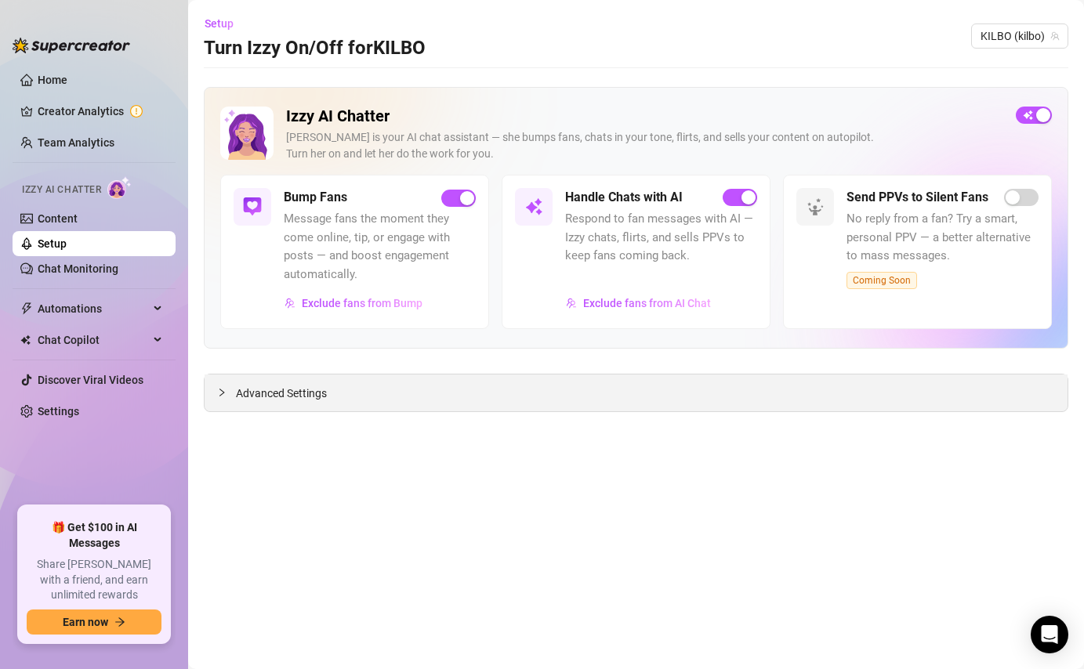
click at [220, 396] on icon "collapsed" at bounding box center [221, 392] width 9 height 9
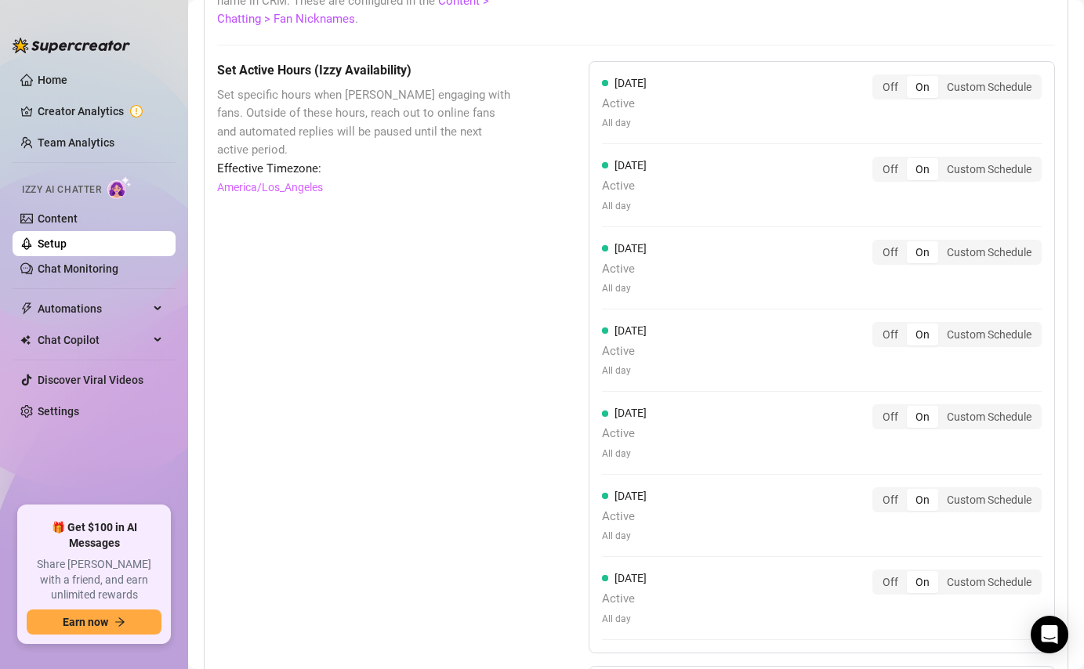
scroll to position [1564, 0]
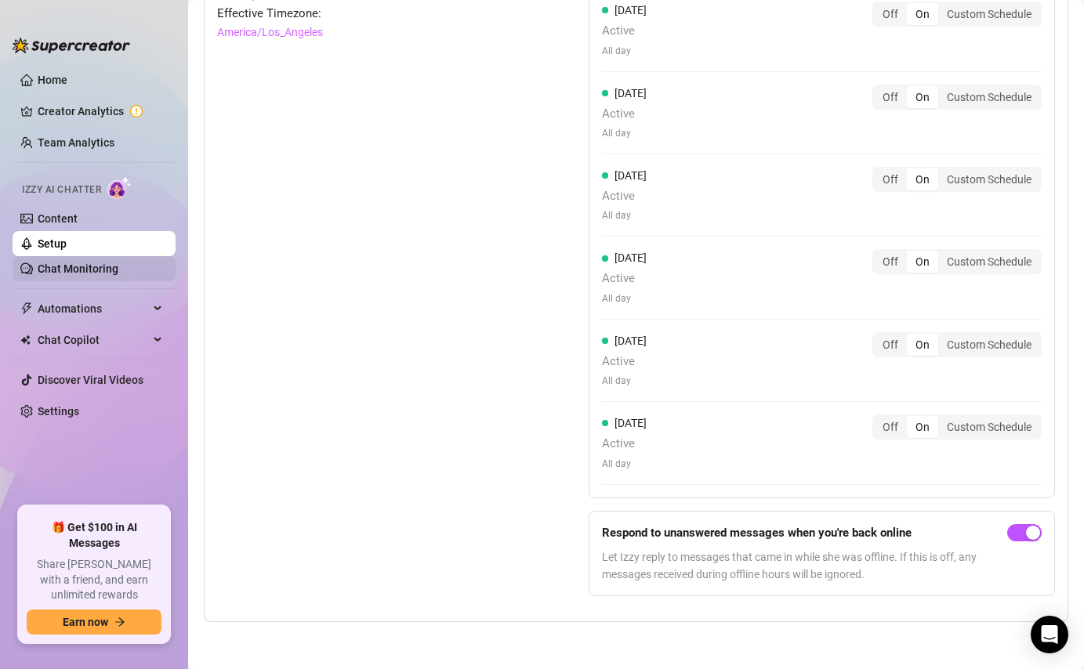
click at [100, 269] on link "Chat Monitoring" at bounding box center [78, 269] width 81 height 13
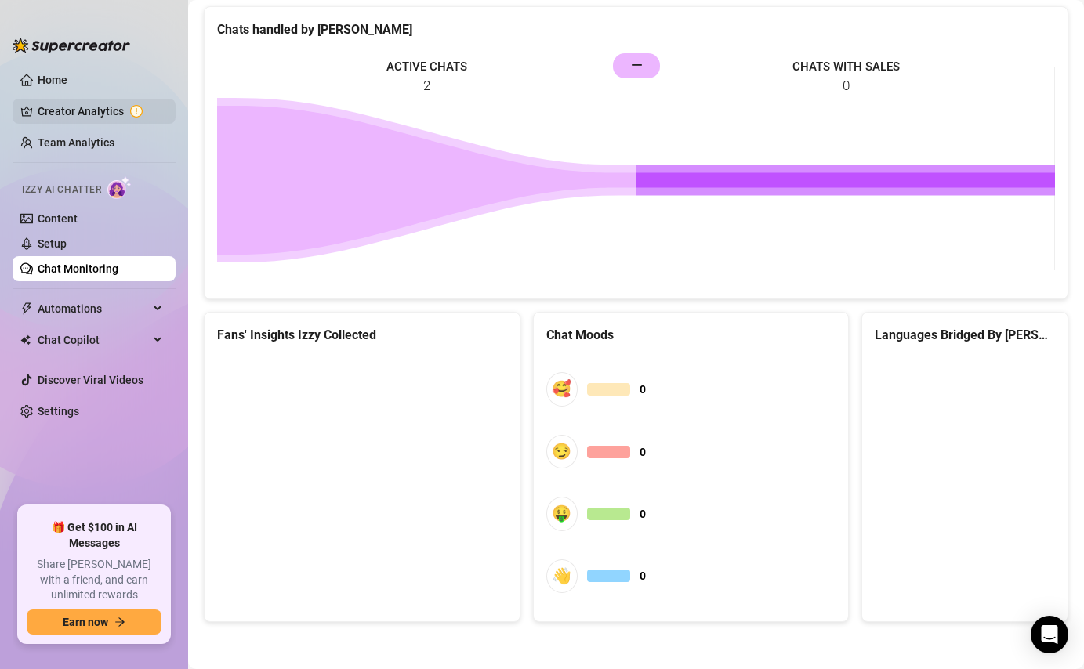
click at [110, 112] on link "Creator Analytics" at bounding box center [100, 111] width 125 height 25
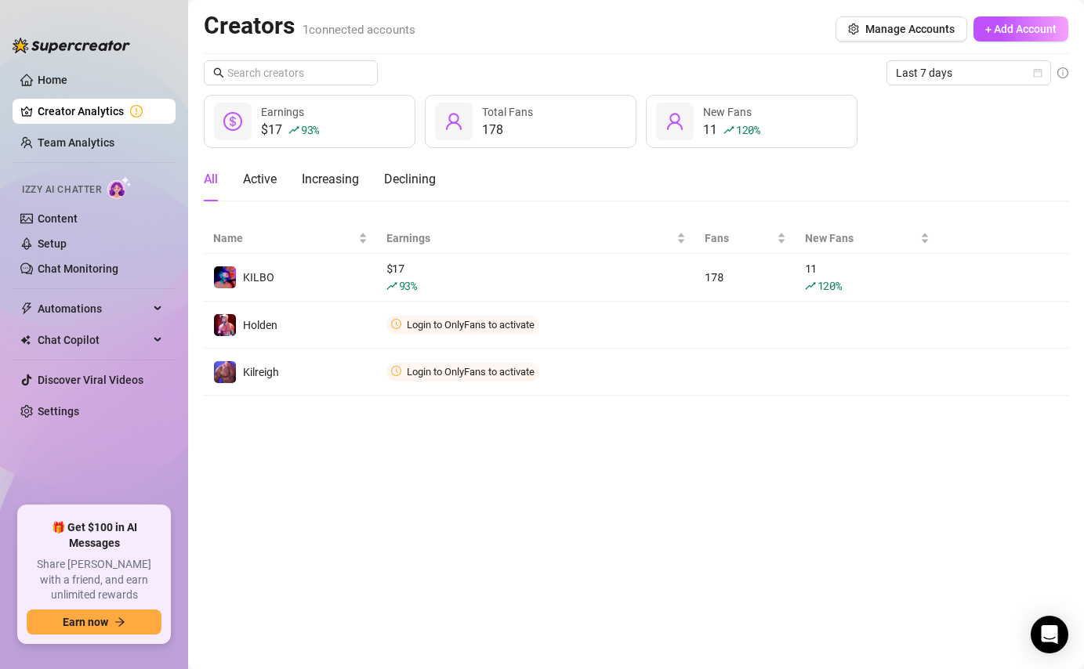
click at [353, 121] on div "$17 93 % Earnings" at bounding box center [310, 121] width 212 height 53
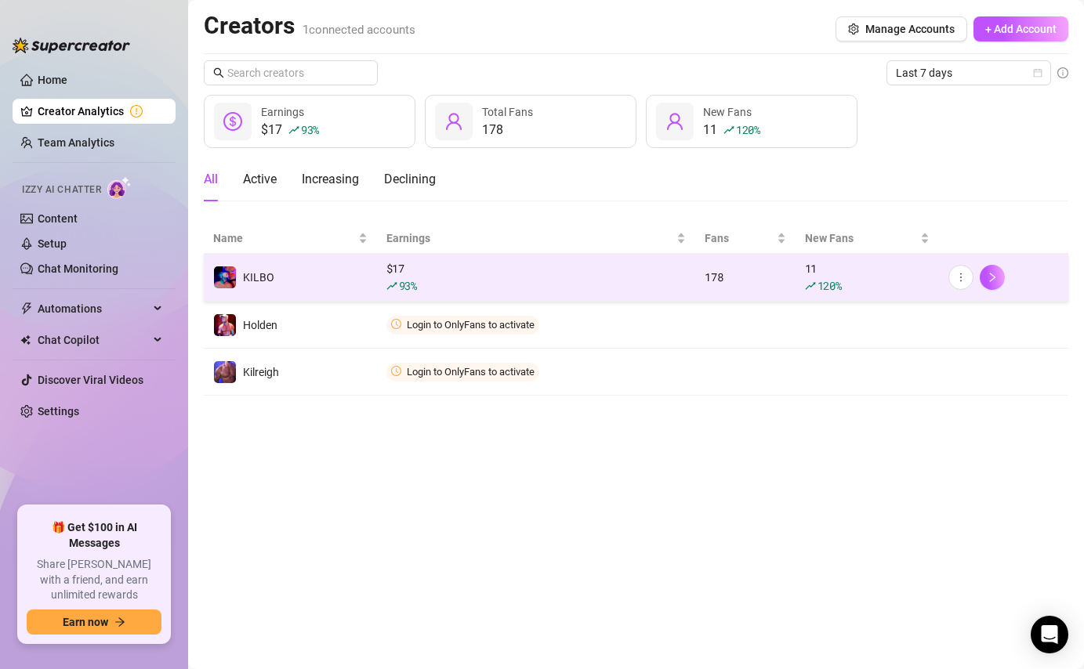
click at [440, 275] on div "$ 17 93 %" at bounding box center [536, 277] width 300 height 34
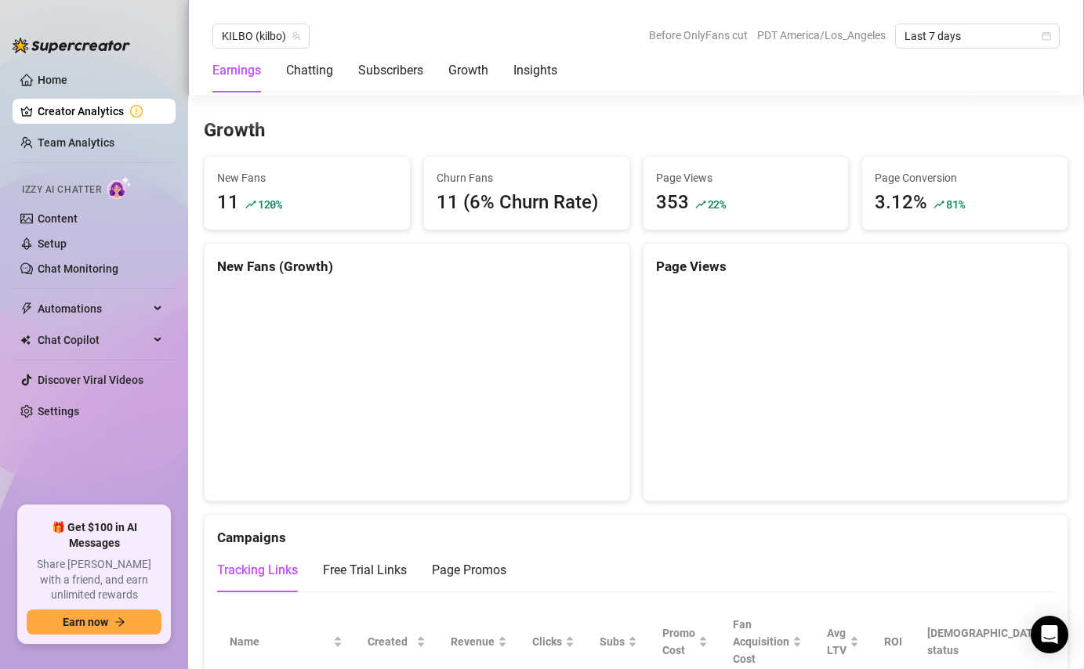
scroll to position [1741, 0]
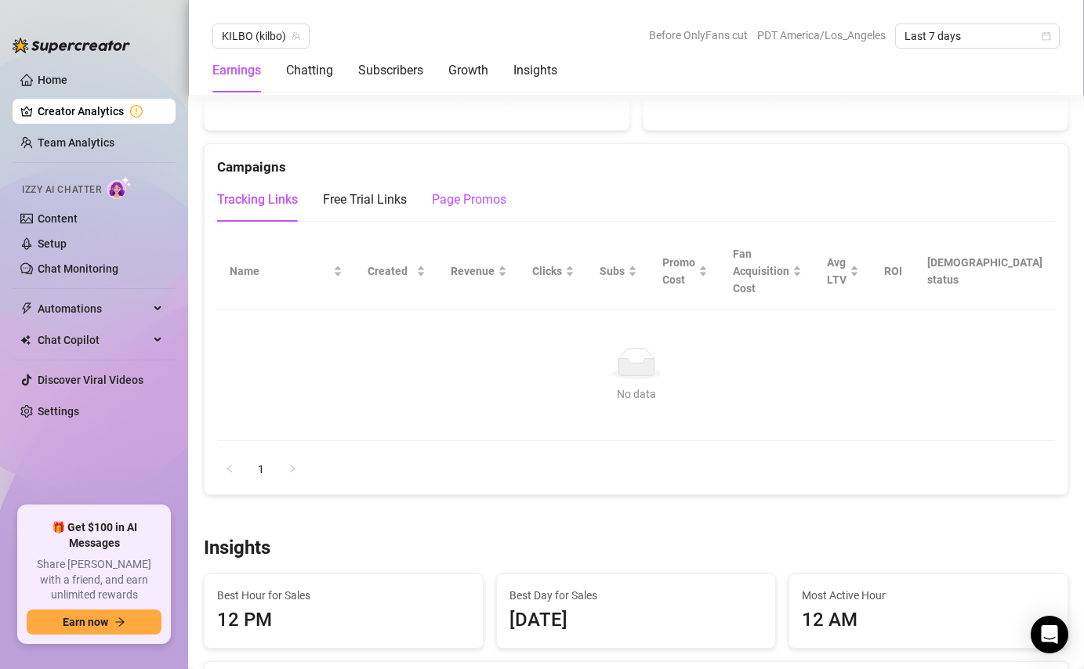
click at [459, 198] on div "Page Promos" at bounding box center [469, 199] width 74 height 19
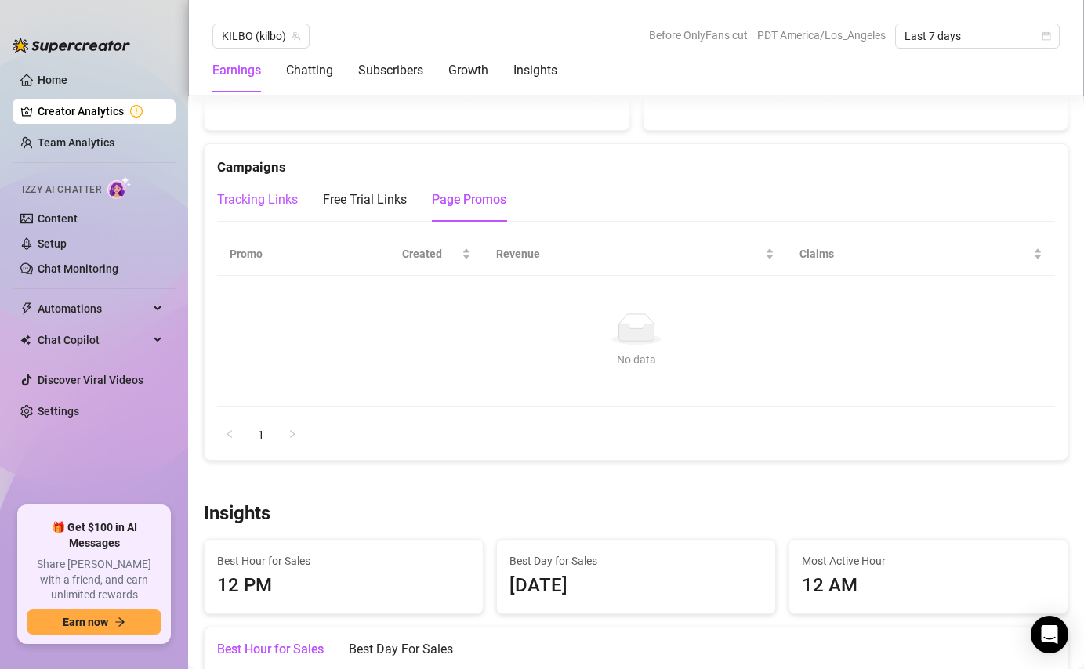
click at [264, 203] on div "Tracking Links" at bounding box center [257, 199] width 81 height 19
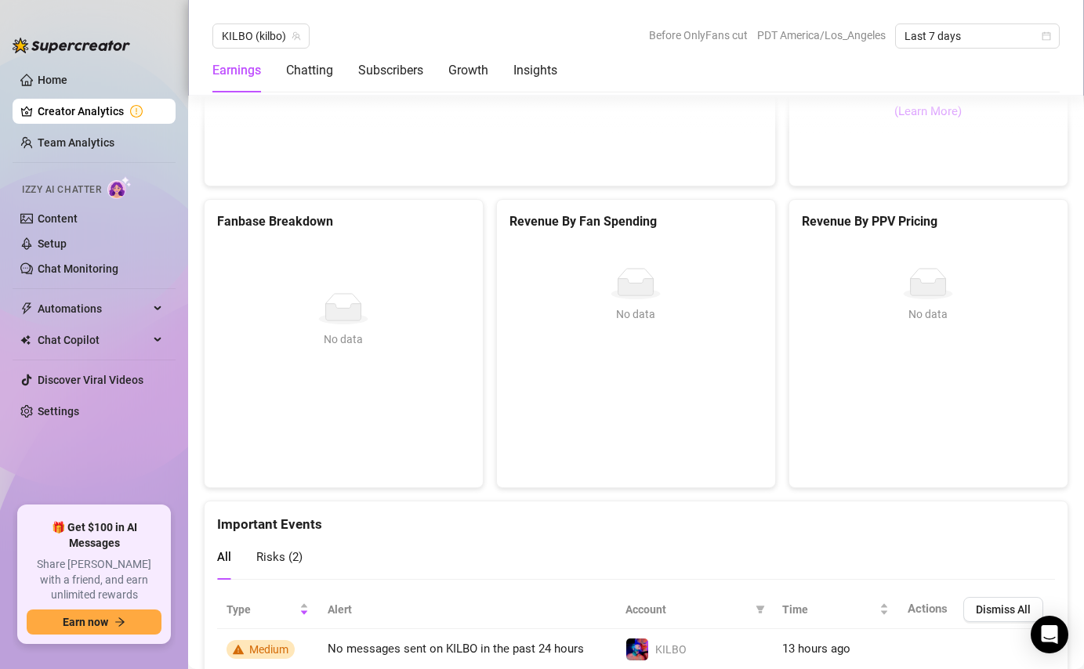
scroll to position [2824, 0]
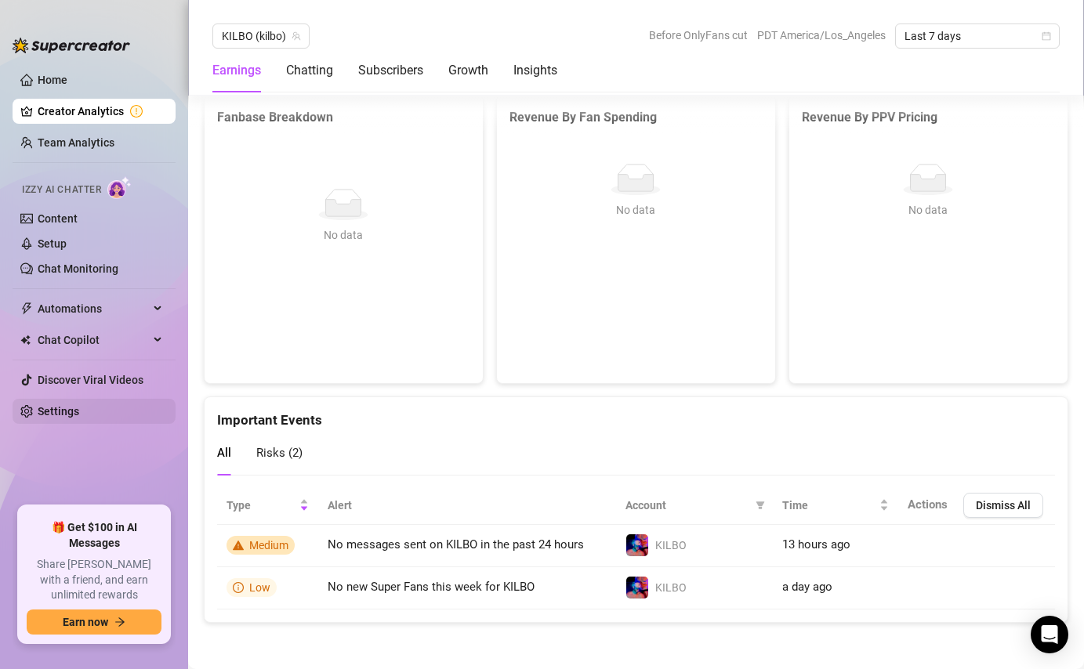
click at [55, 411] on link "Settings" at bounding box center [59, 411] width 42 height 13
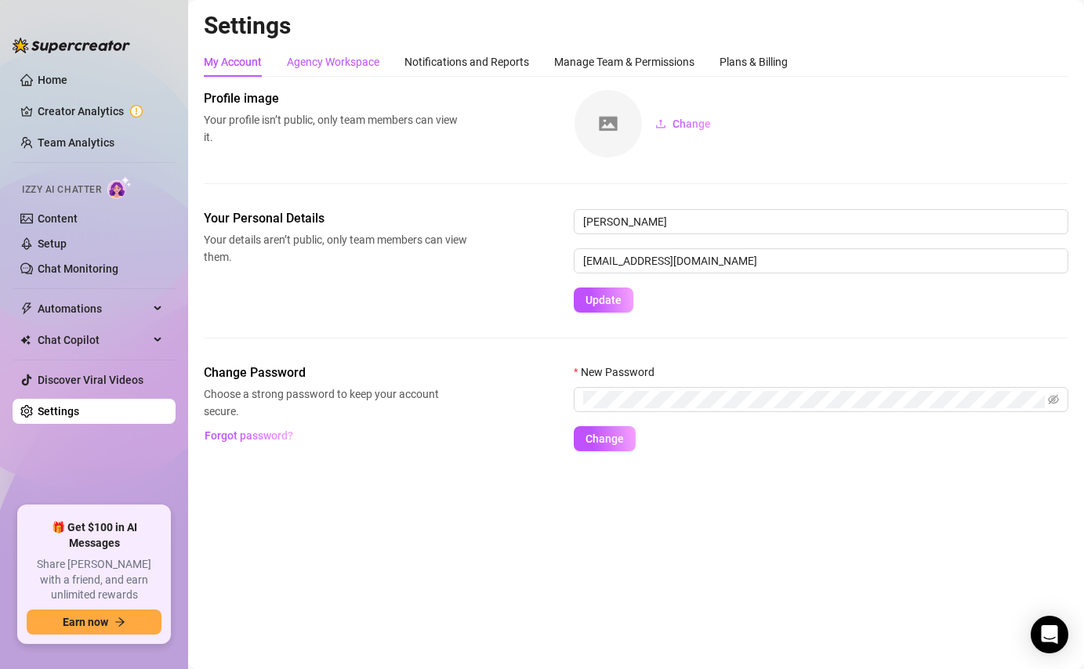
click at [352, 60] on div "Agency Workspace" at bounding box center [333, 61] width 92 height 17
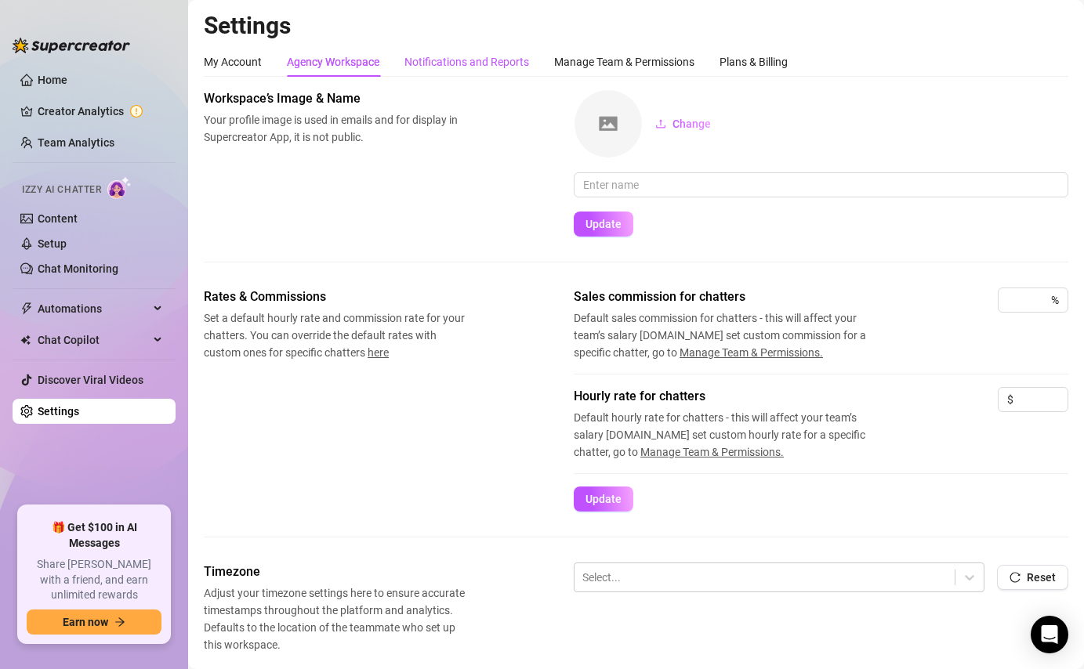
click at [447, 56] on div "Notifications and Reports" at bounding box center [466, 61] width 125 height 17
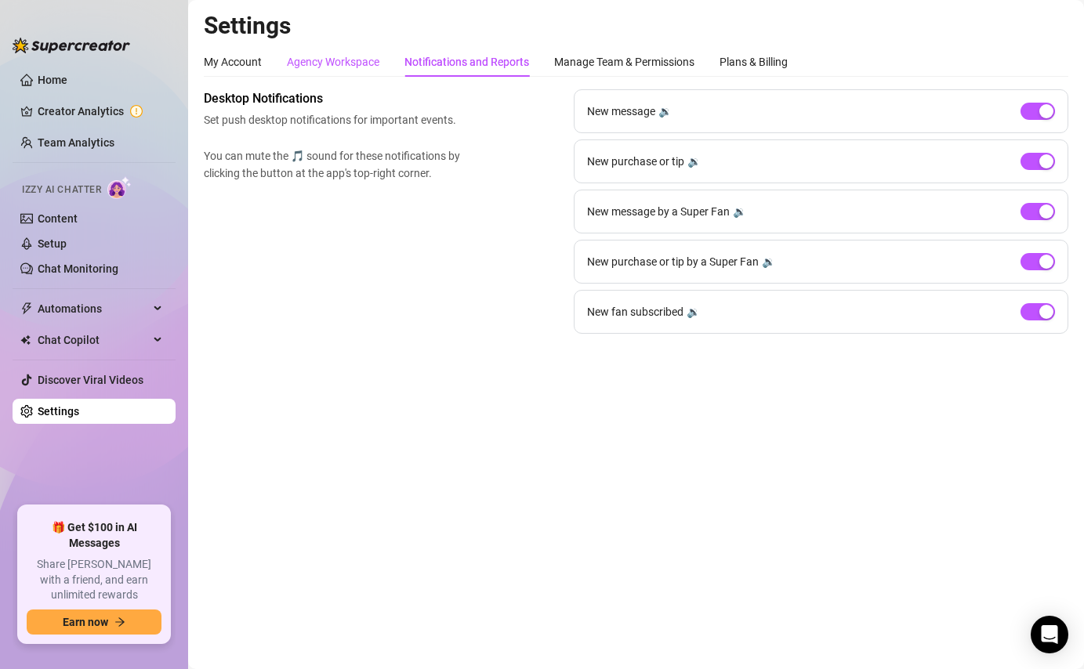
click at [345, 61] on div "Agency Workspace" at bounding box center [333, 61] width 92 height 17
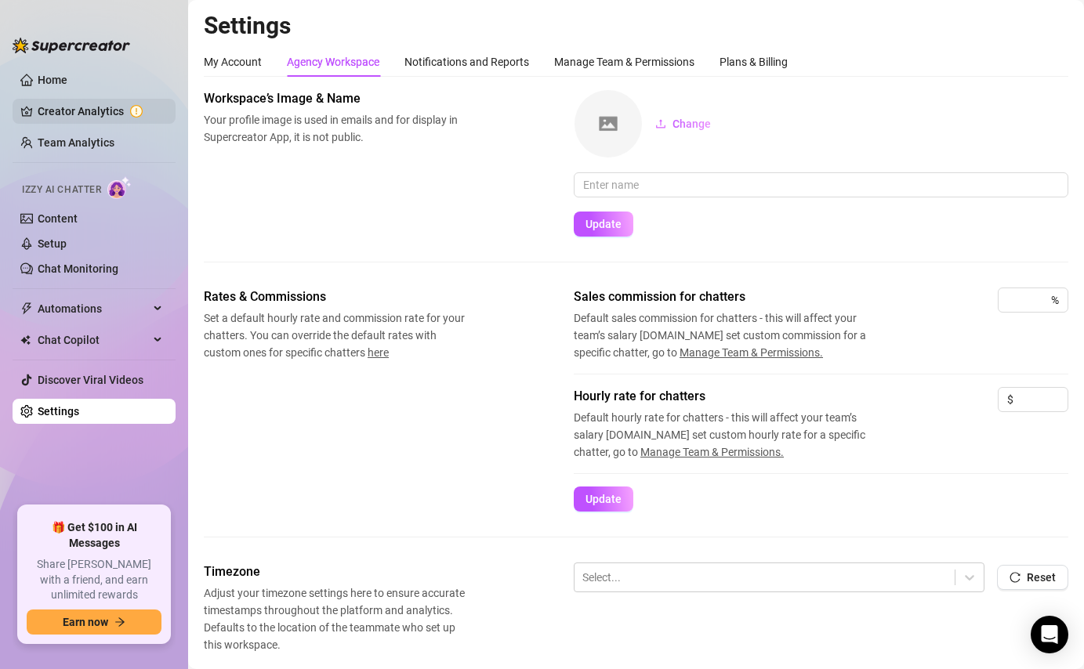
click at [129, 107] on link "Creator Analytics" at bounding box center [100, 111] width 125 height 25
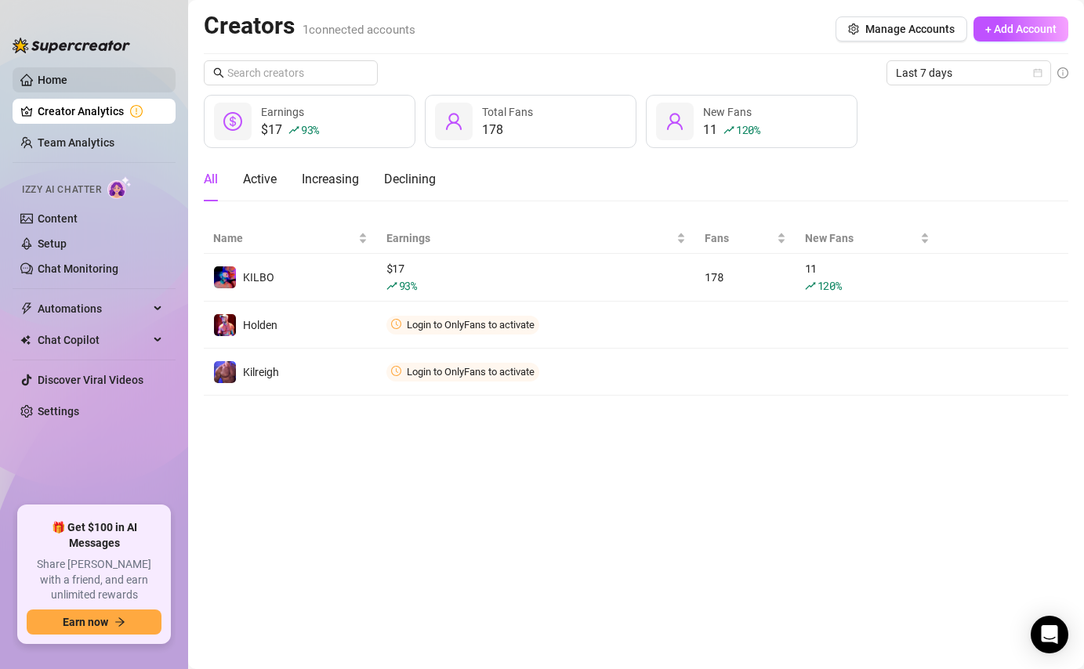
click at [67, 80] on link "Home" at bounding box center [53, 80] width 30 height 13
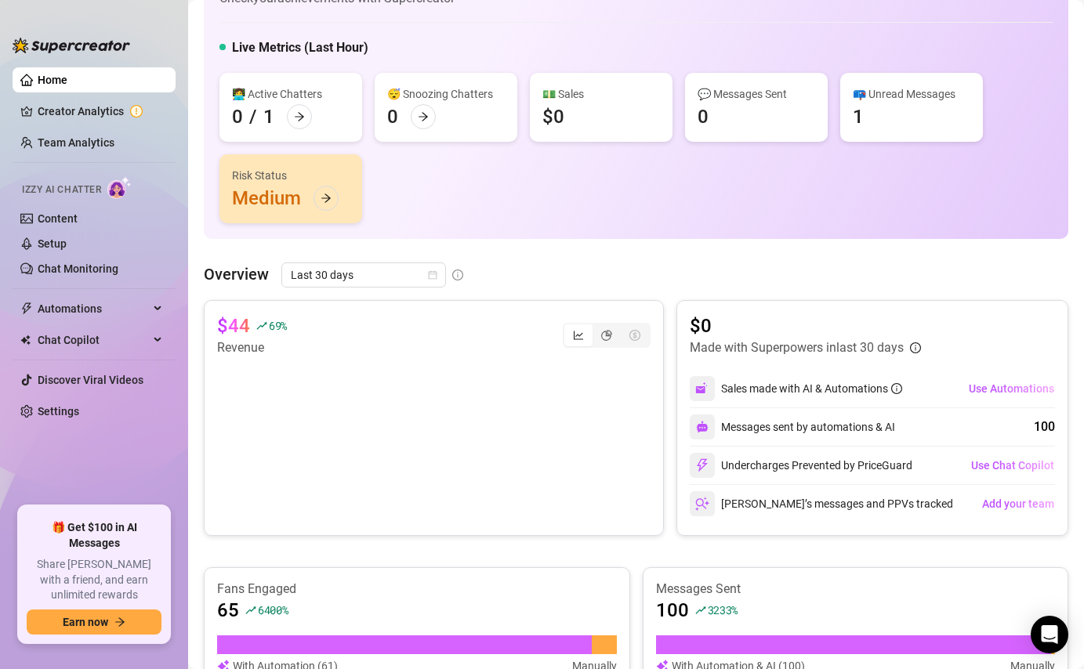
scroll to position [64, 0]
click at [294, 195] on div "Risk Status Medium" at bounding box center [290, 188] width 143 height 69
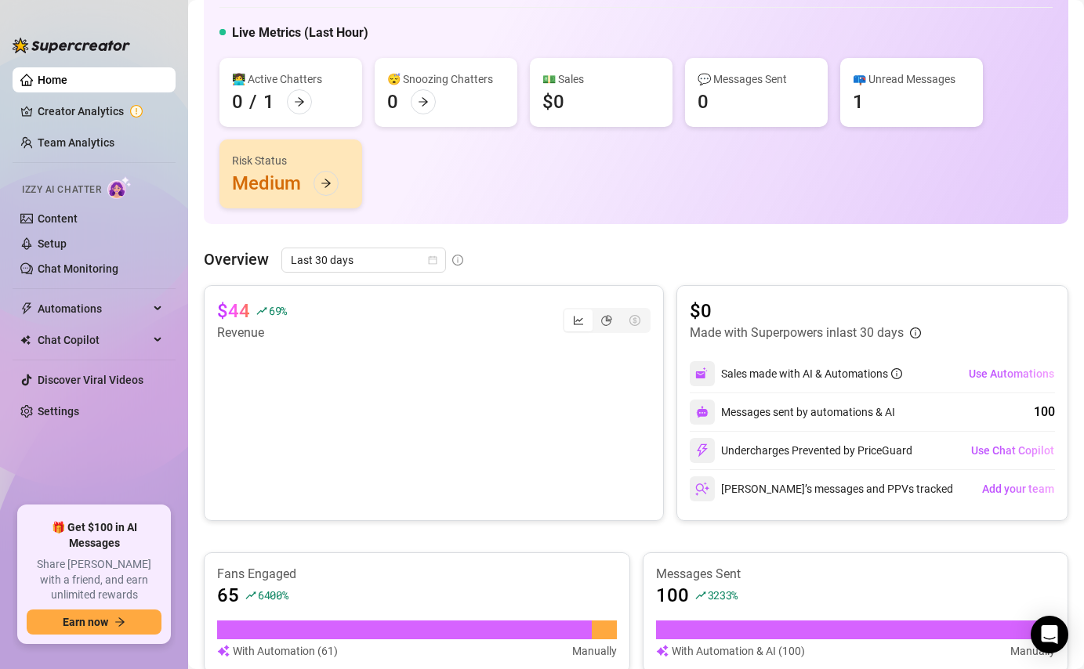
scroll to position [256, 0]
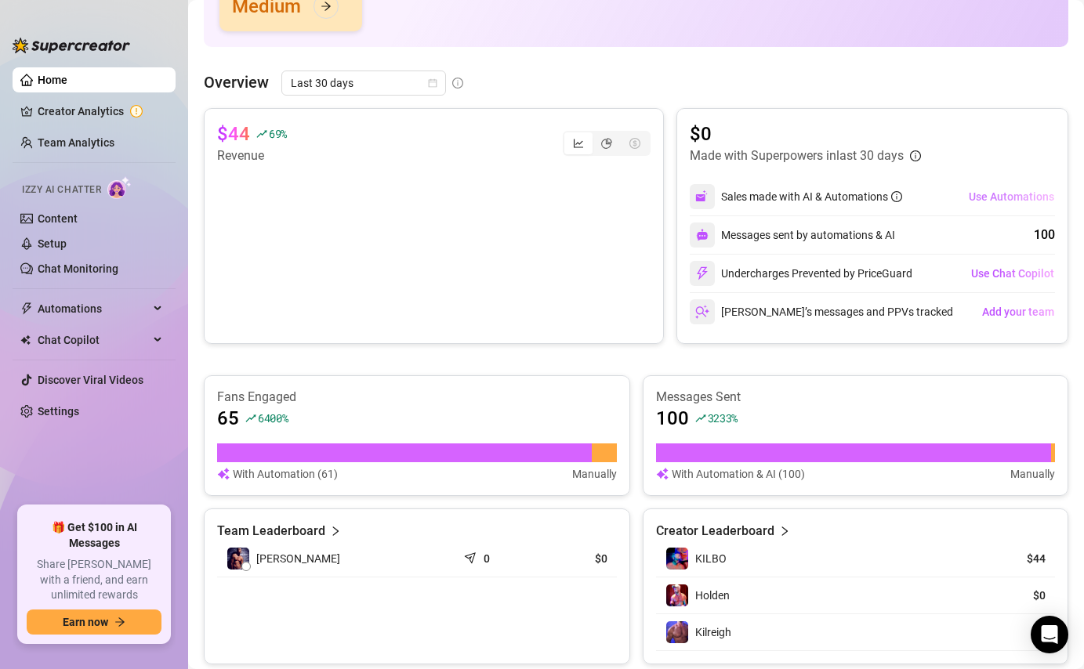
click at [1013, 191] on span "Use Automations" at bounding box center [1011, 196] width 85 height 13
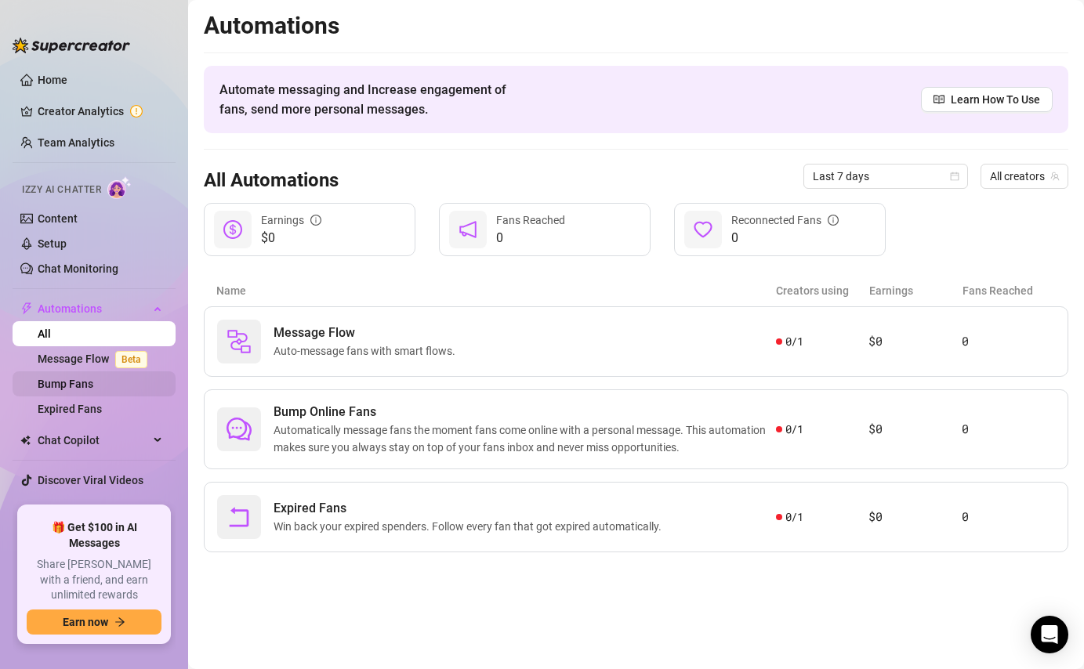
click at [92, 390] on link "Bump Fans" at bounding box center [66, 384] width 56 height 13
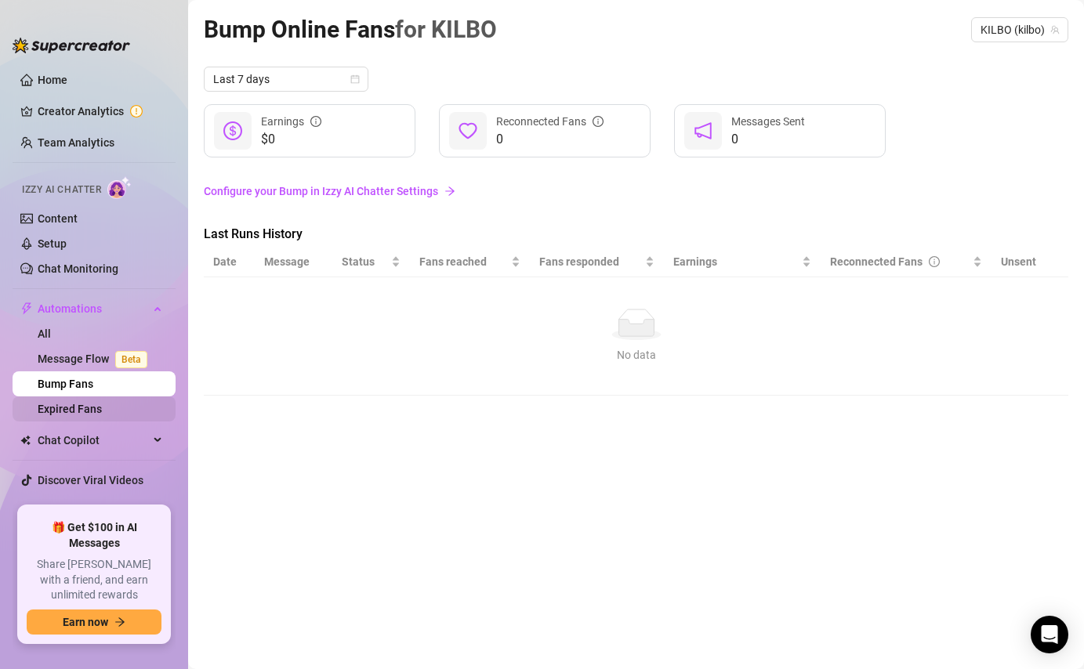
scroll to position [16, 0]
